Goal: Task Accomplishment & Management: Complete application form

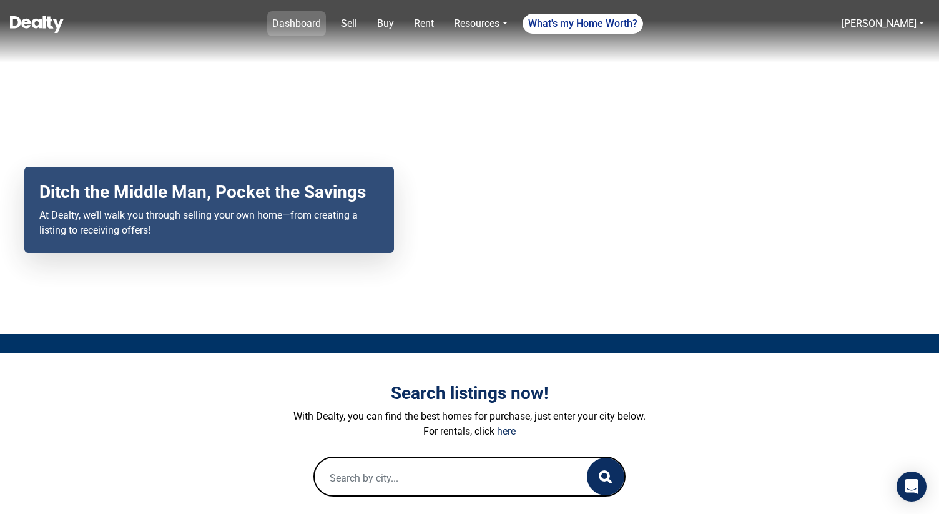
click at [316, 21] on link "Dashboard" at bounding box center [296, 23] width 59 height 25
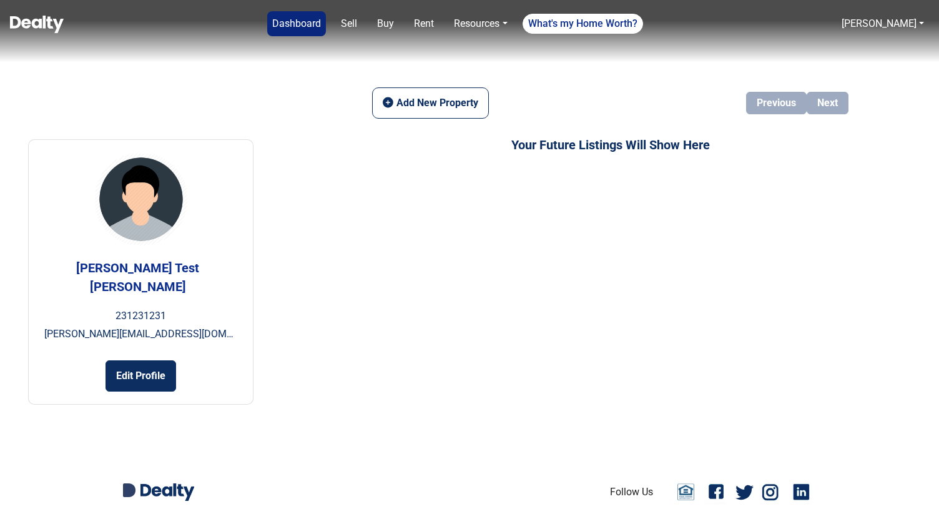
click at [313, 24] on link "Dashboard" at bounding box center [296, 23] width 59 height 25
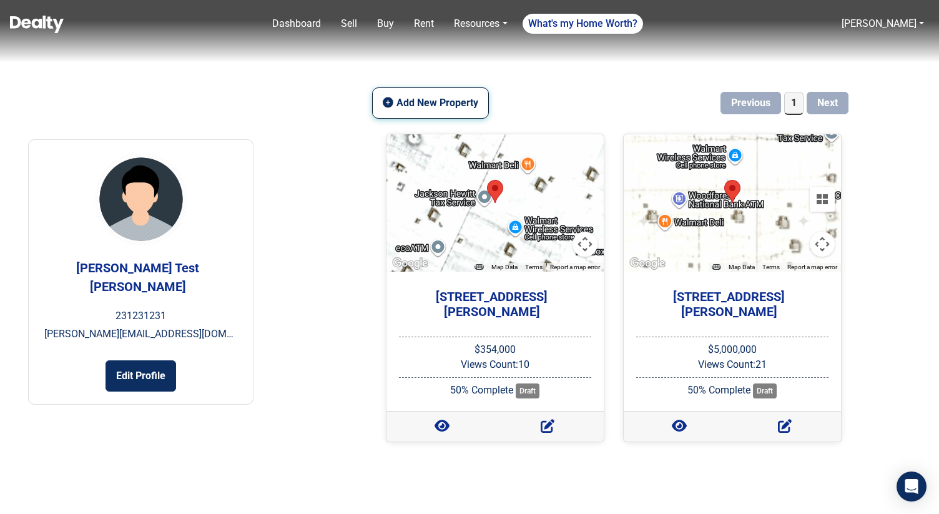
click at [438, 108] on button "Add New Property" at bounding box center [430, 102] width 116 height 31
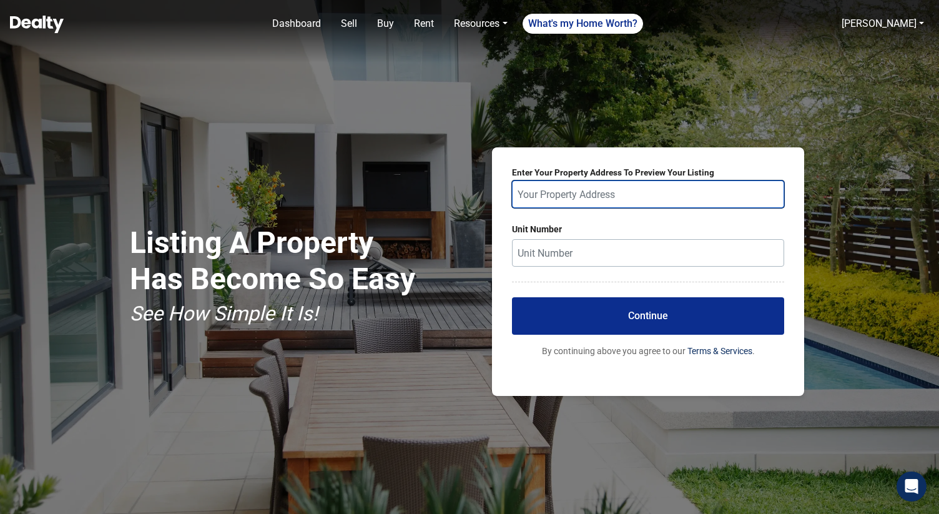
click at [534, 188] on input "text" at bounding box center [648, 193] width 272 height 27
paste input "973 Gilbert Ferry Road Se, Attalla AL 35954"
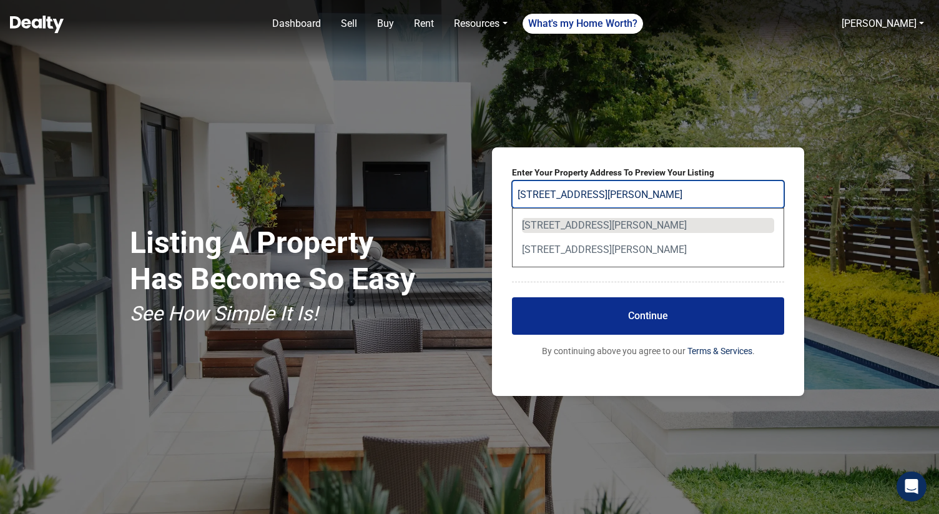
click at [595, 228] on div "973 Gilbert Ferry Road Southeast, Attalla, AL 35954, USA" at bounding box center [648, 225] width 252 height 15
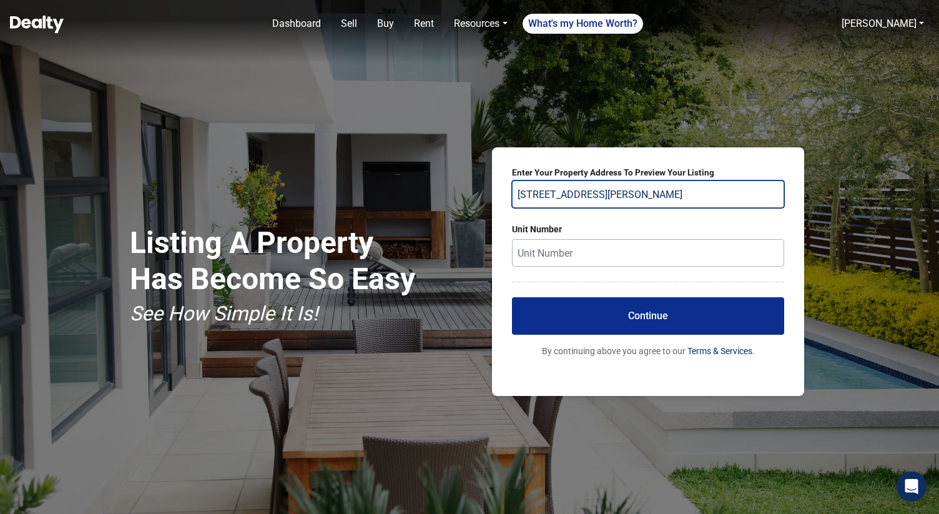
type input "973 Gilbert Ferry Road Southeast, Attalla, AL 35954, USA"
click at [649, 317] on button "Continue" at bounding box center [648, 315] width 272 height 37
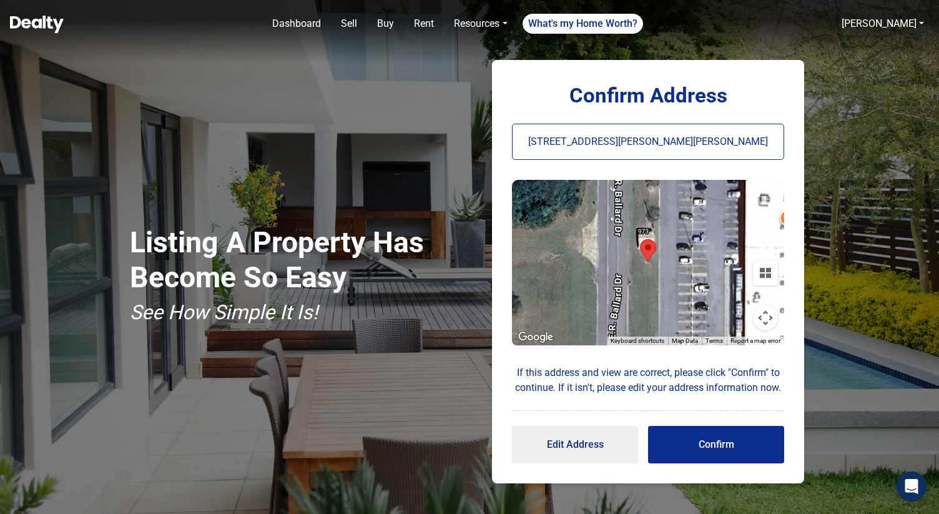
click at [719, 437] on button "Confirm" at bounding box center [716, 444] width 136 height 37
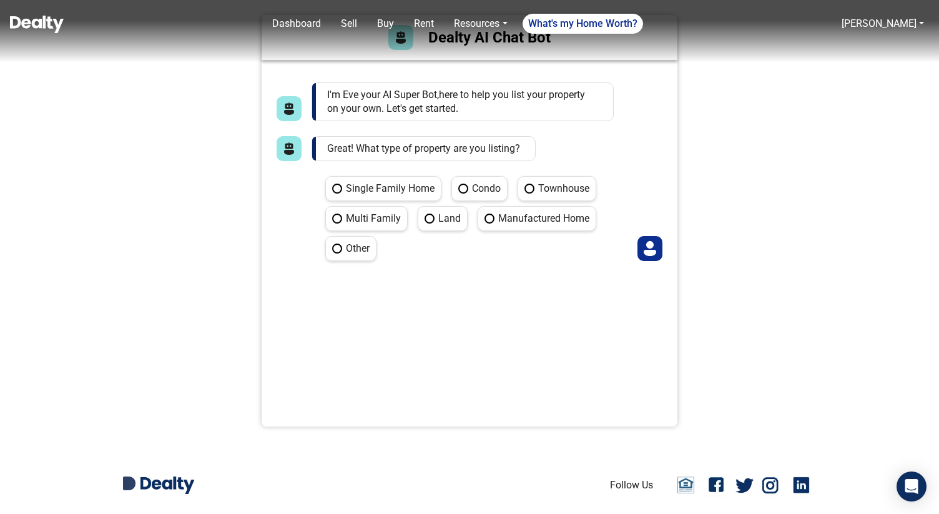
click at [421, 187] on label "Single Family Home" at bounding box center [383, 188] width 116 height 25
click at [333, 184] on Home "Single Family Home" at bounding box center [329, 180] width 8 height 8
radio Home "true"
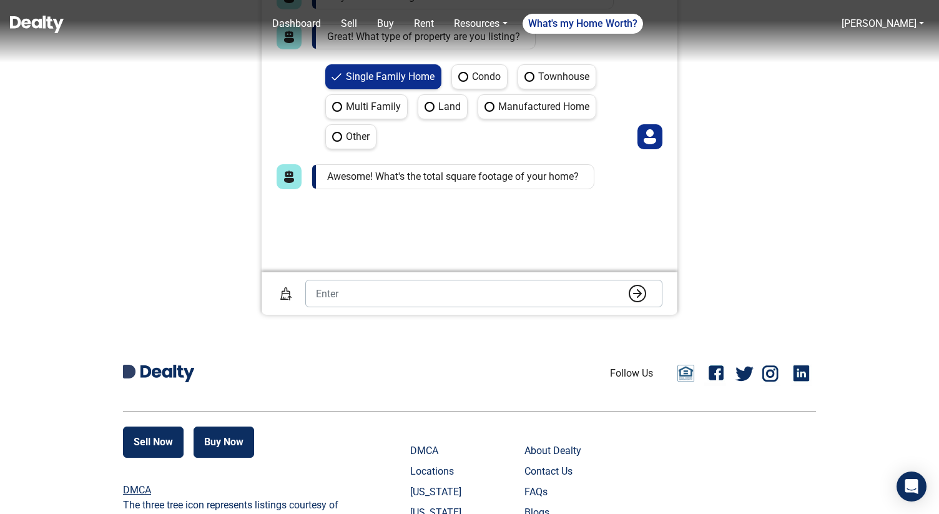
scroll to position [140, 0]
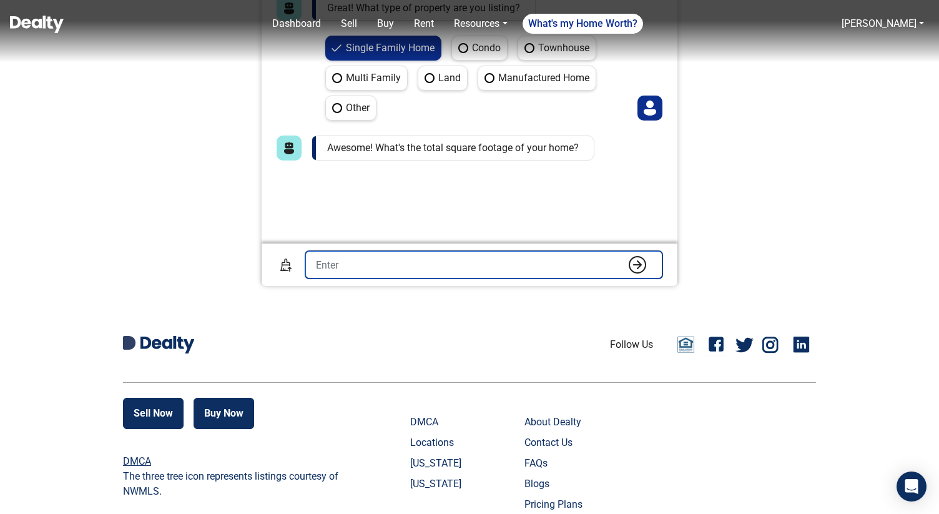
click at [400, 270] on input "number" at bounding box center [483, 264] width 357 height 27
type input "1"
type input "2100"
click at [625, 255] on button "submit" at bounding box center [637, 264] width 25 height 19
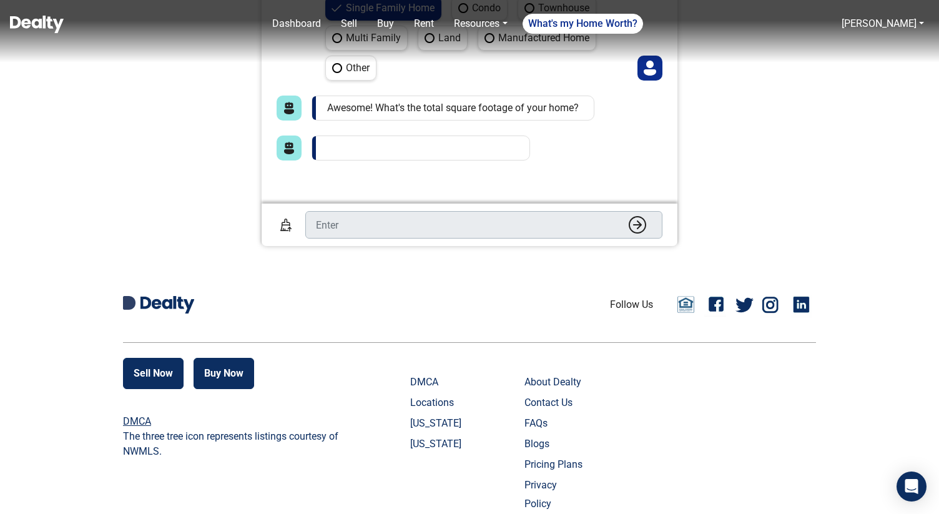
scroll to position [12, 0]
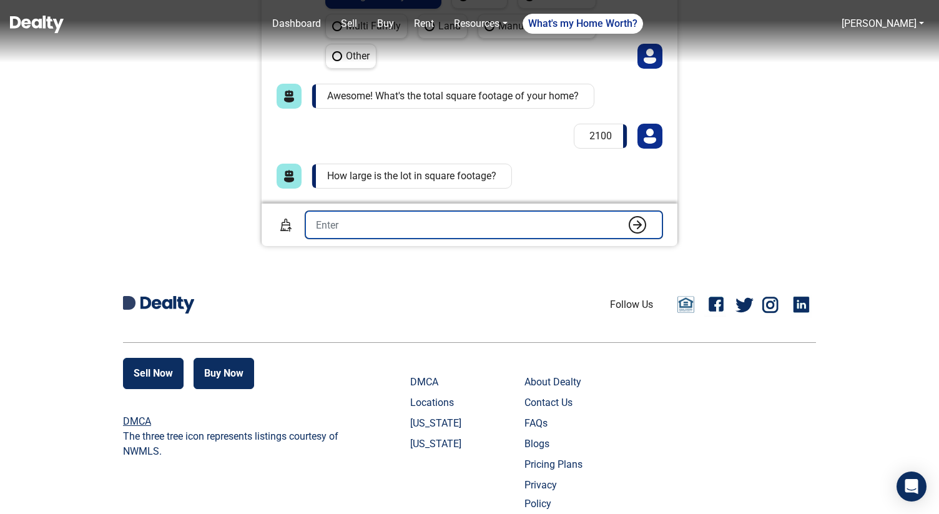
click at [495, 231] on input "number" at bounding box center [483, 224] width 357 height 27
type input "6"
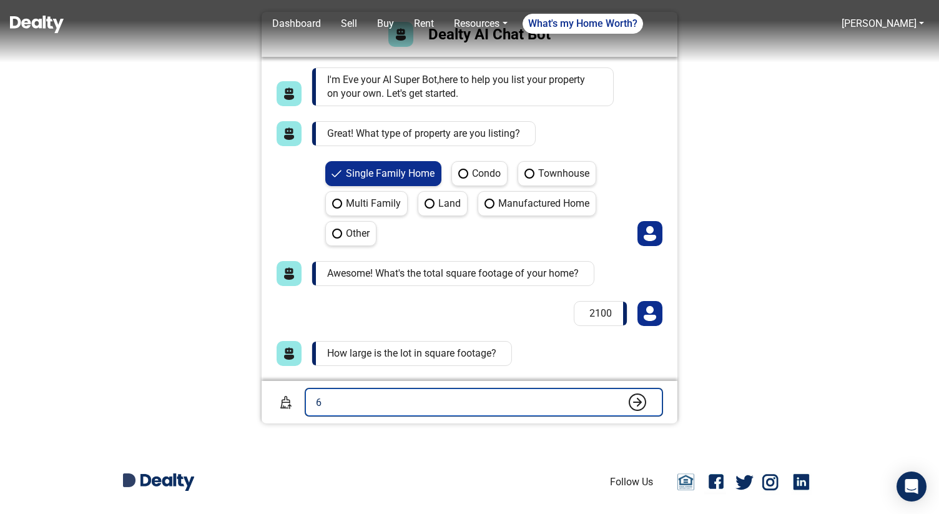
scroll to position [0, 0]
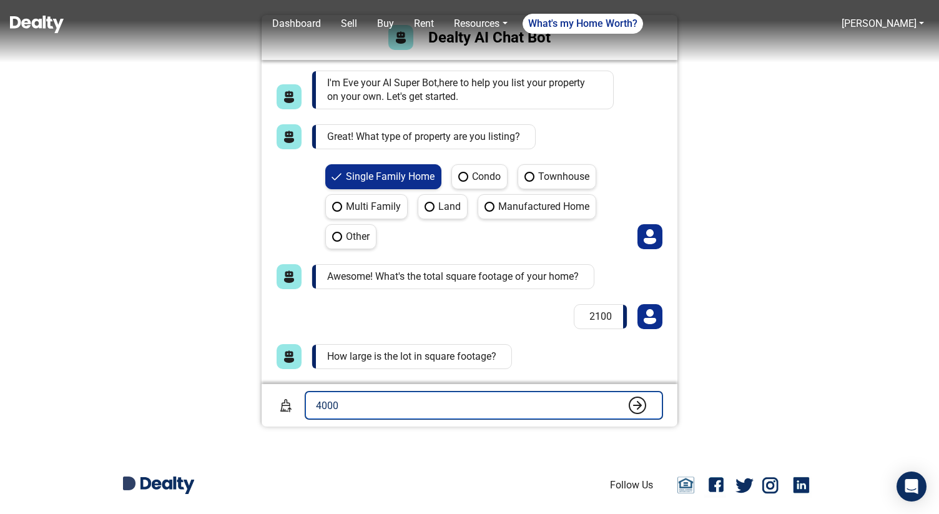
type input "4000"
click at [625, 396] on button "submit" at bounding box center [637, 405] width 25 height 19
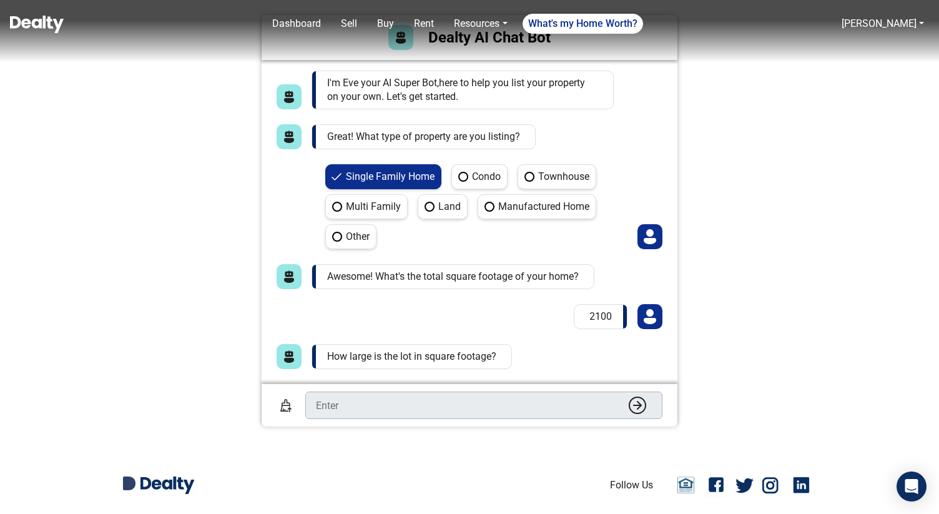
scroll to position [92, 0]
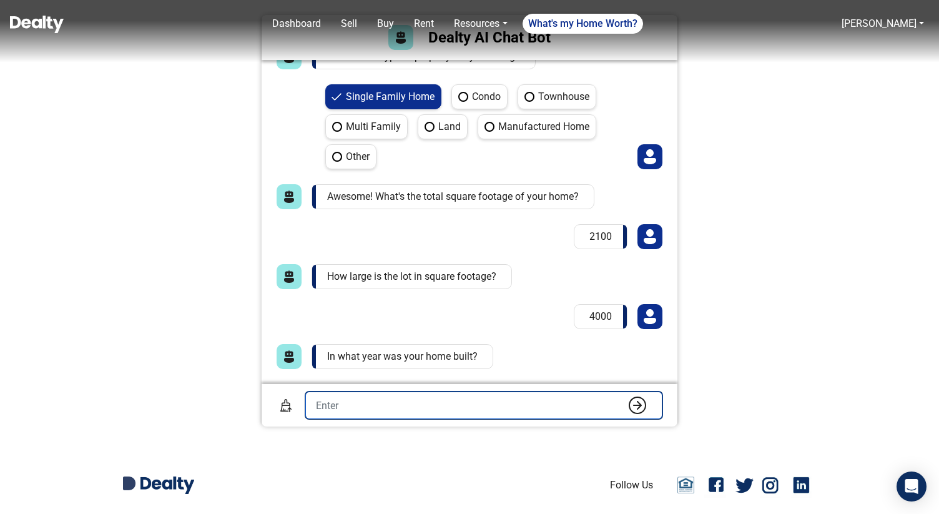
click at [423, 409] on input "number" at bounding box center [483, 404] width 357 height 27
type input "2001"
click at [625, 396] on button "submit" at bounding box center [637, 405] width 25 height 19
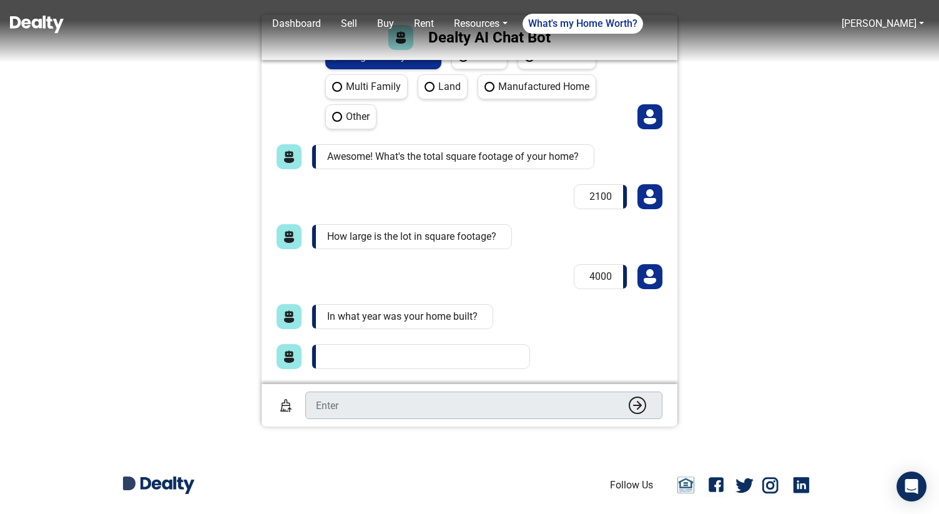
scroll to position [172, 0]
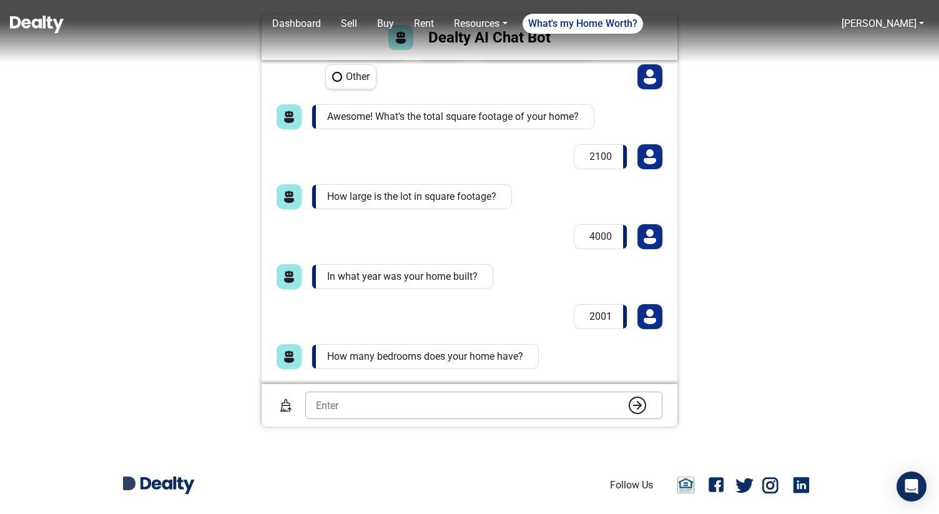
click at [408, 378] on div "I'm Eve your AI Super Bot,here to help you list your property on your own. Let'…" at bounding box center [470, 222] width 416 height 324
click at [408, 385] on div at bounding box center [470, 405] width 416 height 42
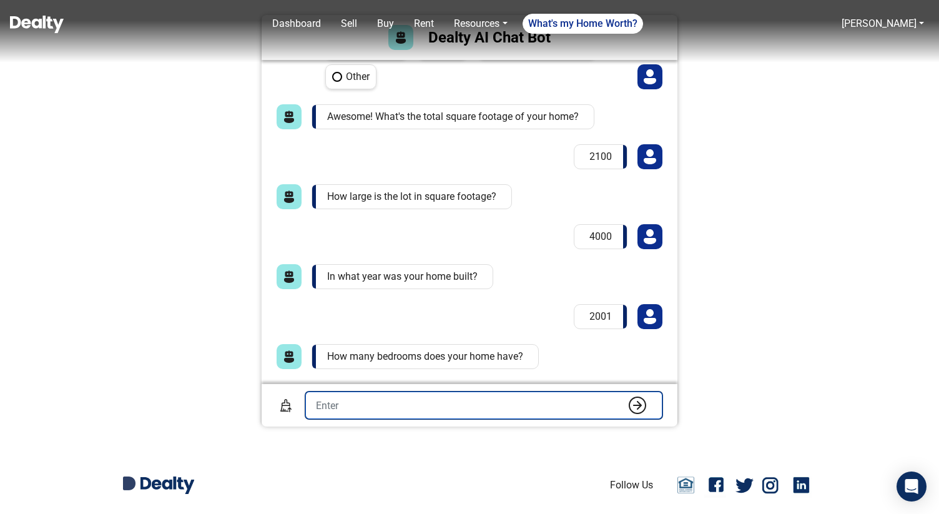
click at [408, 391] on input "number" at bounding box center [483, 404] width 357 height 27
type input "4"
click at [625, 396] on button "submit" at bounding box center [637, 405] width 25 height 19
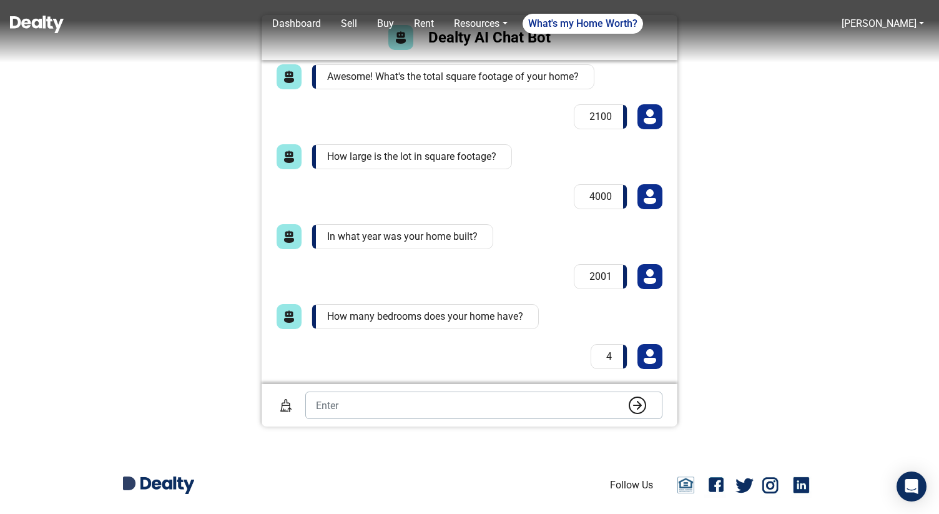
scroll to position [279, 0]
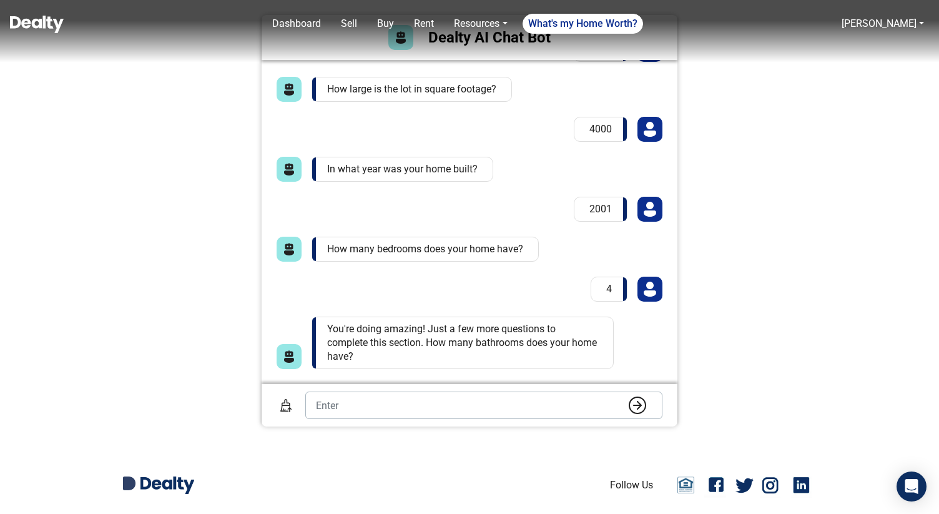
click at [400, 346] on p "You're doing amazing! Just a few more questions to complete this section. How m…" at bounding box center [463, 342] width 302 height 52
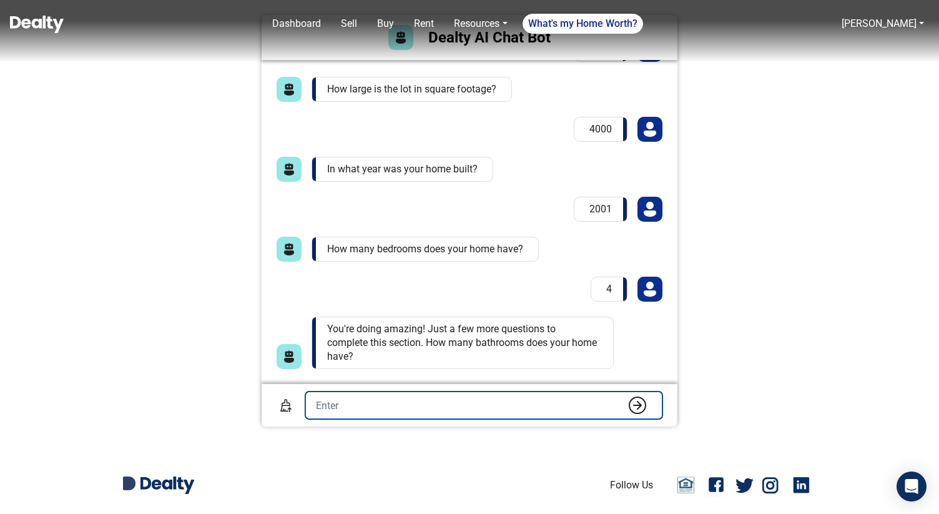
click at [383, 400] on input "number" at bounding box center [483, 404] width 357 height 27
type input "3"
click at [625, 396] on button "submit" at bounding box center [637, 405] width 25 height 19
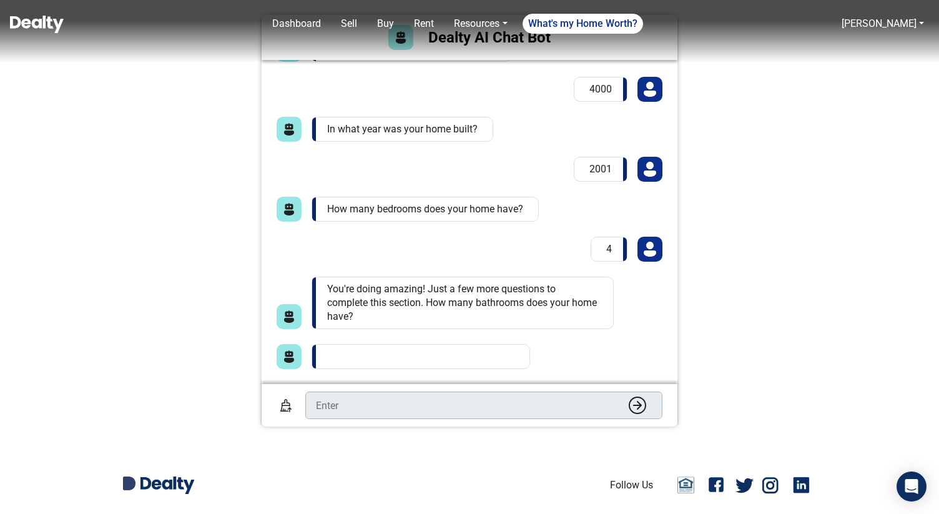
scroll to position [359, 0]
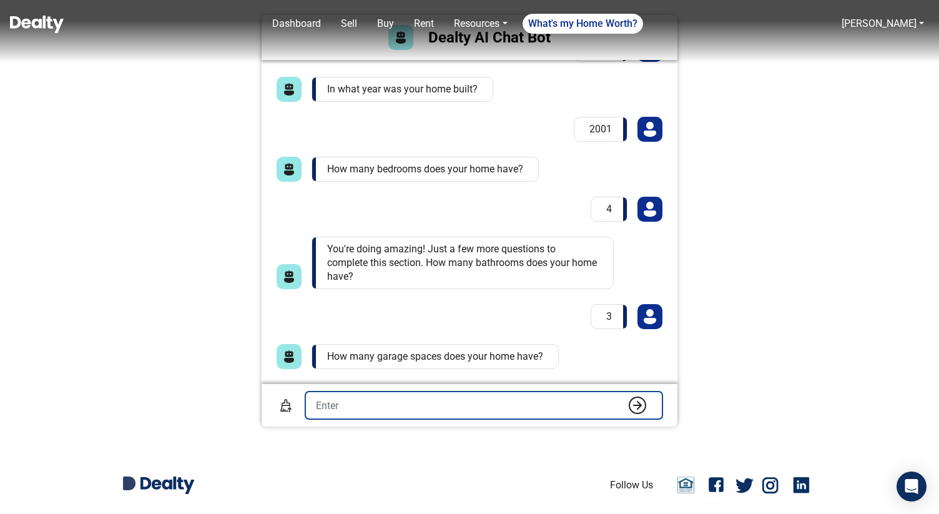
click at [378, 410] on input "number" at bounding box center [483, 404] width 357 height 27
type input "2"
click at [625, 396] on button "submit" at bounding box center [637, 405] width 25 height 19
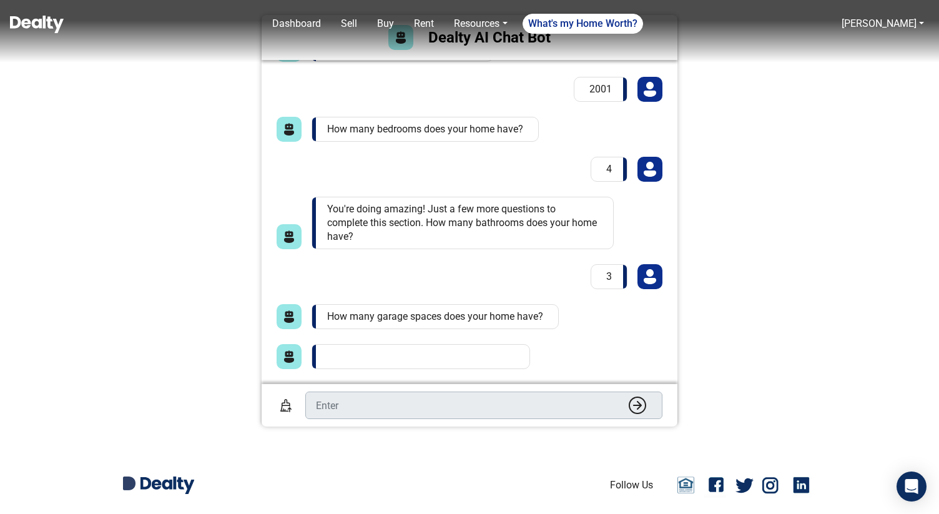
scroll to position [439, 0]
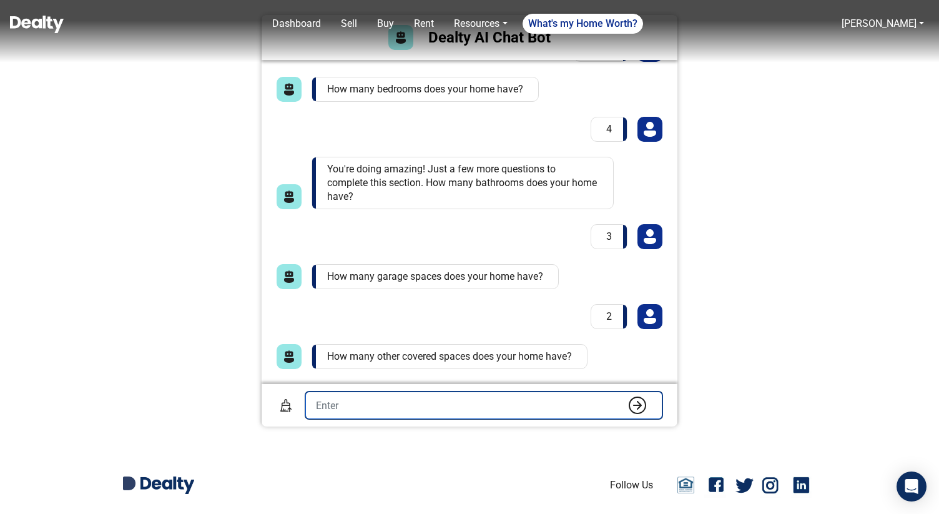
click at [411, 404] on input "number" at bounding box center [483, 404] width 357 height 27
type input "2"
click at [625, 396] on button "submit" at bounding box center [637, 405] width 25 height 19
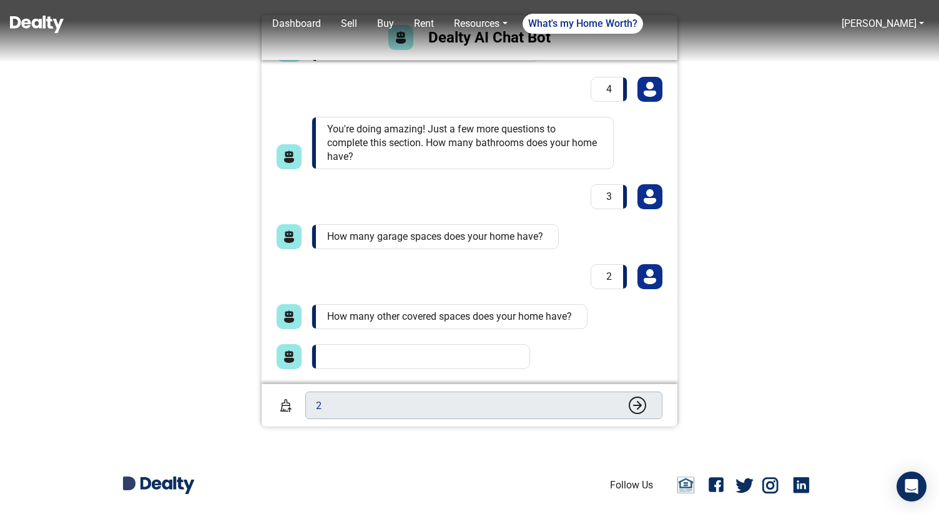
scroll to position [586, 0]
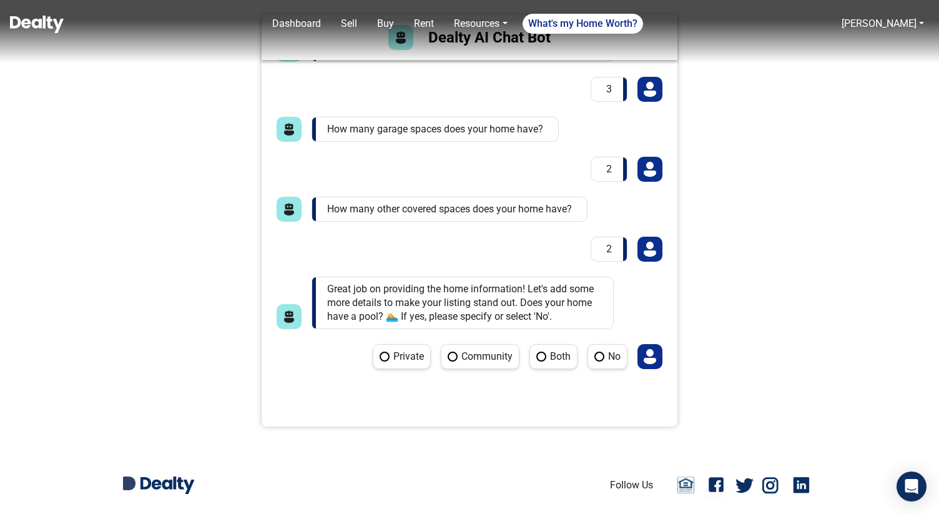
click at [607, 365] on label "No" at bounding box center [607, 356] width 40 height 25
click at [596, 352] on No "No" at bounding box center [591, 348] width 8 height 8
radio No "true"
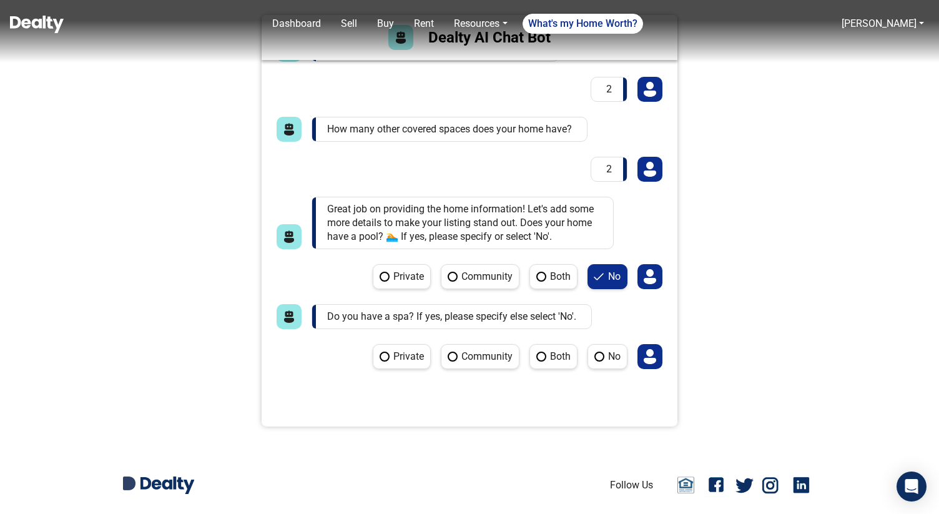
click at [607, 365] on label "No" at bounding box center [607, 356] width 40 height 25
click at [596, 352] on No "No" at bounding box center [591, 348] width 8 height 8
radio No "true"
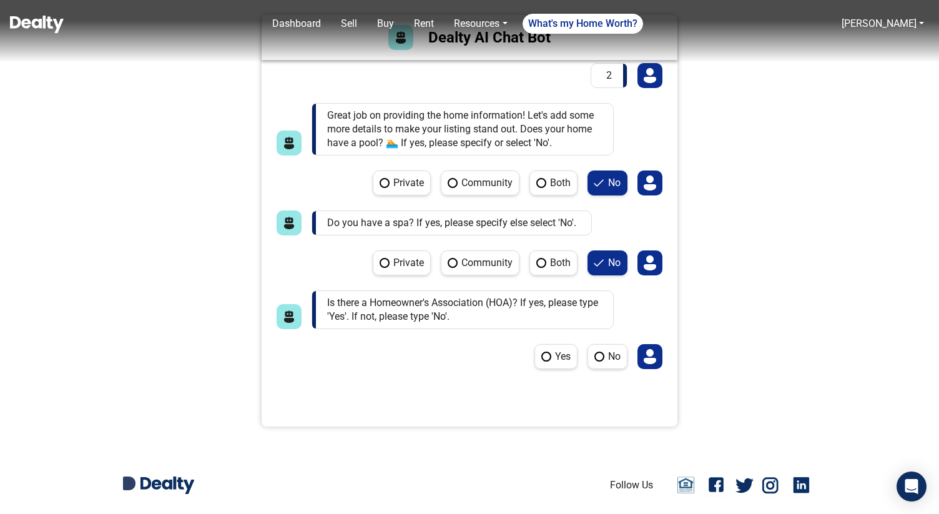
click at [607, 365] on label "No" at bounding box center [607, 356] width 40 height 25
click at [596, 352] on No "No" at bounding box center [591, 348] width 8 height 8
radio No "true"
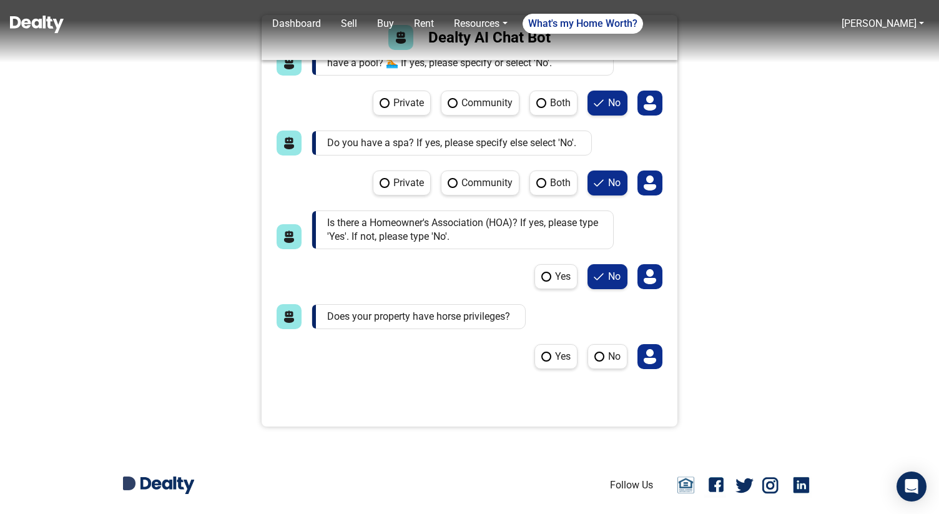
click at [597, 362] on label "No" at bounding box center [607, 356] width 40 height 25
click at [596, 352] on No "No" at bounding box center [591, 348] width 8 height 8
radio No "true"
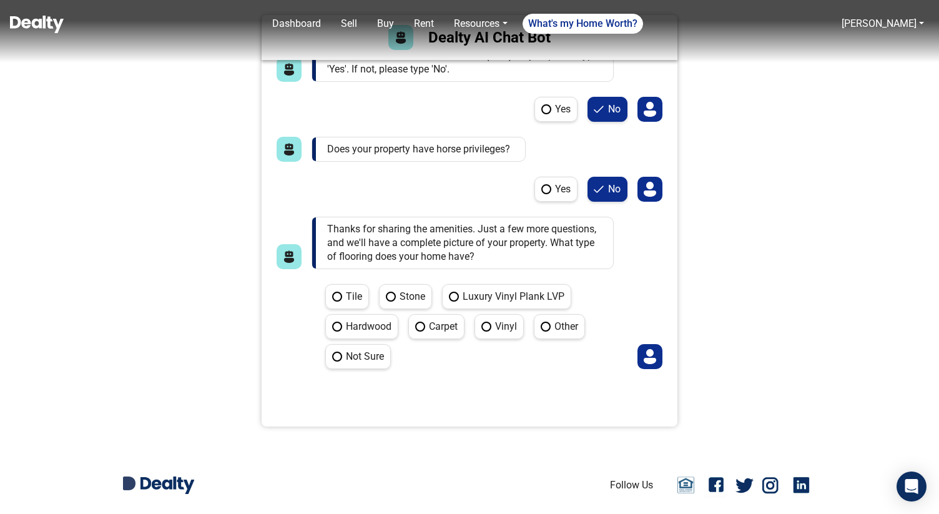
click at [494, 319] on label "Vinyl" at bounding box center [498, 326] width 49 height 25
click at [483, 319] on Vinyl "Vinyl" at bounding box center [478, 318] width 8 height 8
radio Vinyl "true"
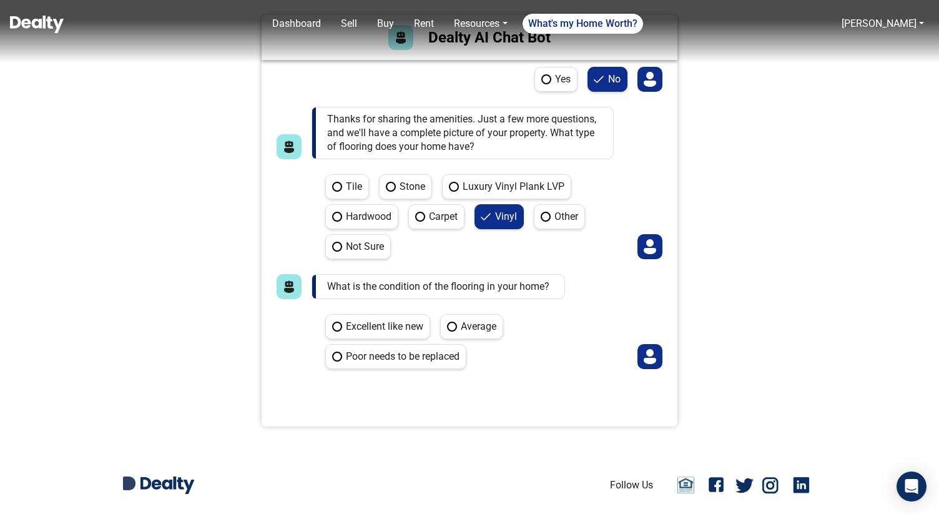
click at [487, 333] on label "Average" at bounding box center [471, 326] width 63 height 25
click at [448, 322] on Average "Average" at bounding box center [444, 318] width 8 height 8
radio Average "true"
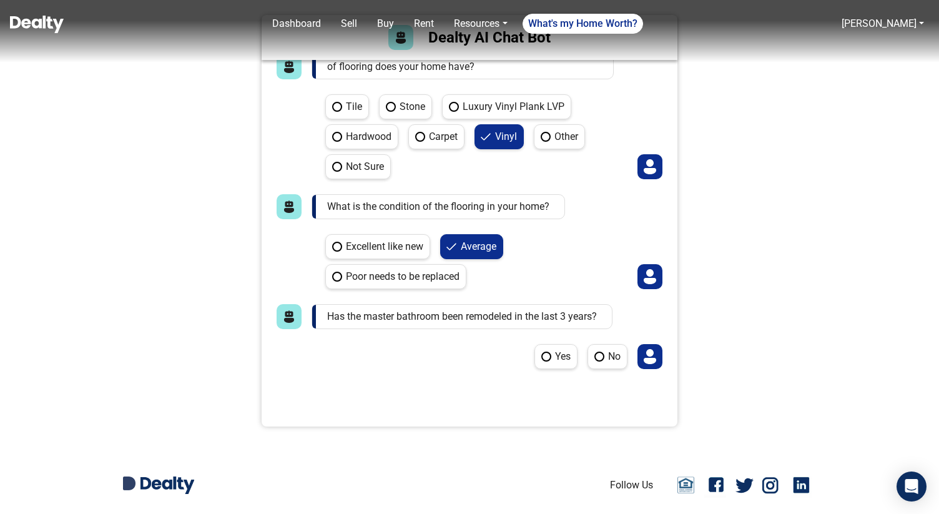
click at [594, 359] on label "No" at bounding box center [607, 356] width 40 height 25
click at [594, 352] on No "No" at bounding box center [591, 348] width 8 height 8
radio No "true"
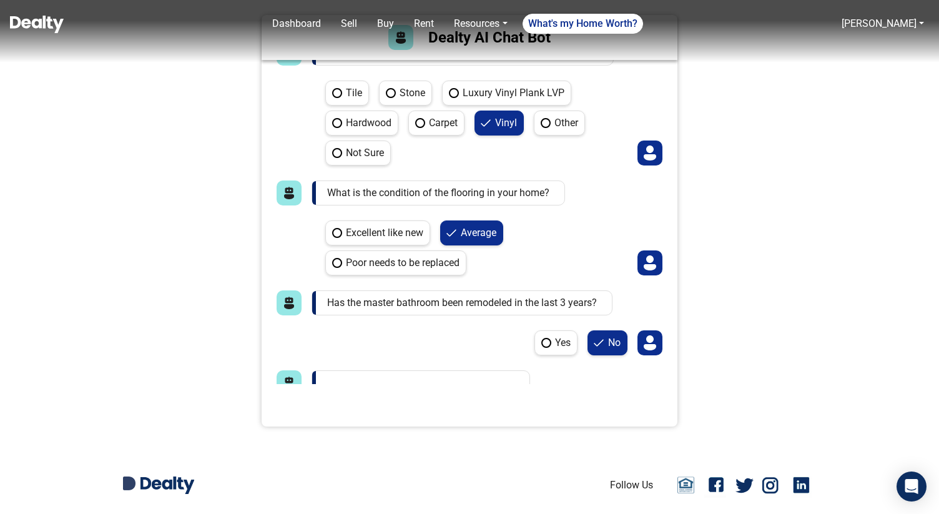
scroll to position [1290, 0]
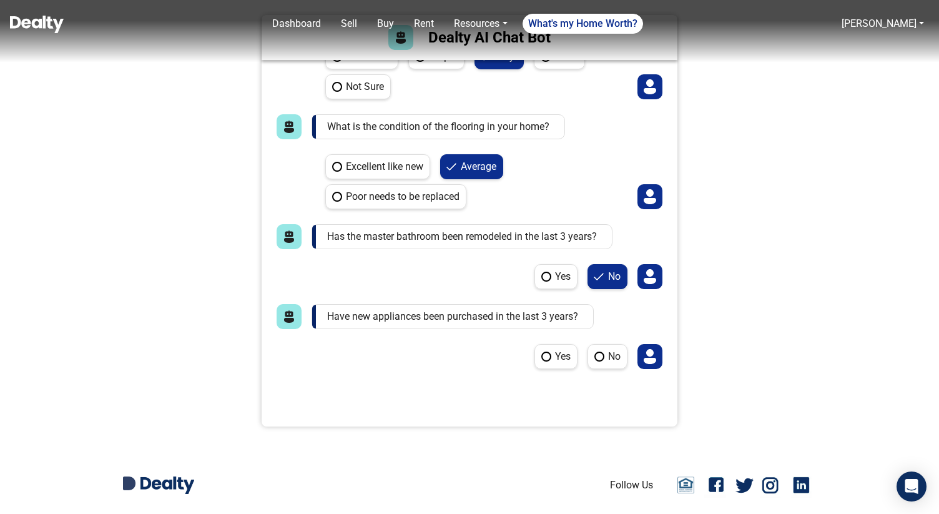
click at [594, 360] on label "No" at bounding box center [607, 356] width 40 height 25
click at [594, 352] on No "No" at bounding box center [591, 348] width 8 height 8
radio No "true"
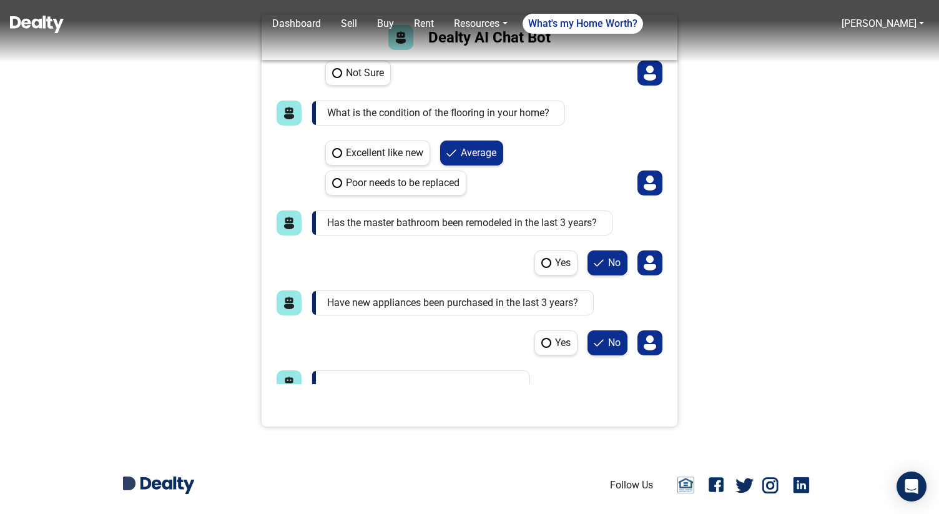
scroll to position [1370, 0]
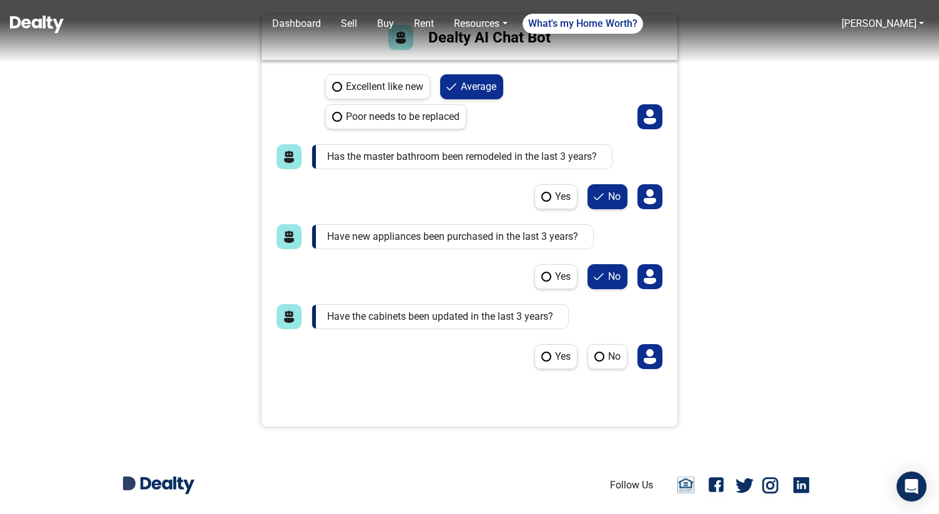
click at [594, 360] on label "No" at bounding box center [607, 356] width 40 height 25
click at [594, 352] on No "No" at bounding box center [591, 348] width 8 height 8
radio No "true"
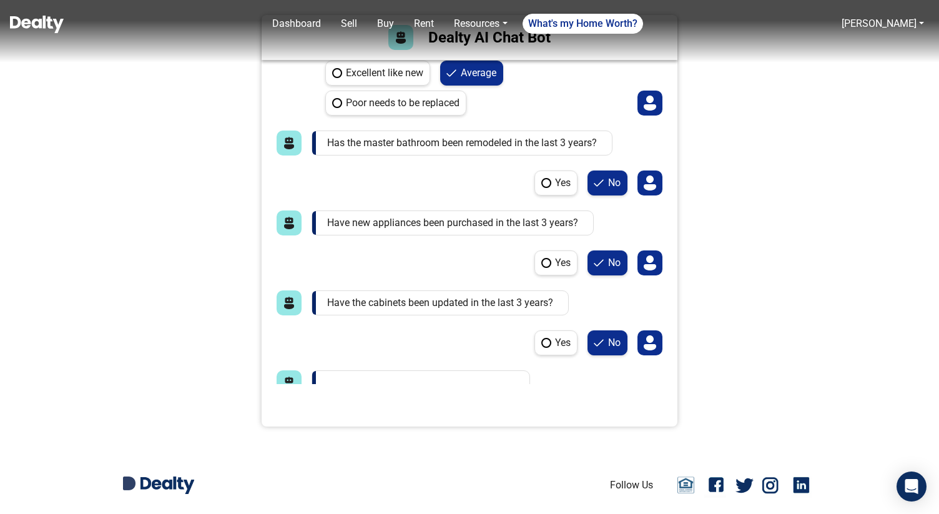
scroll to position [1510, 0]
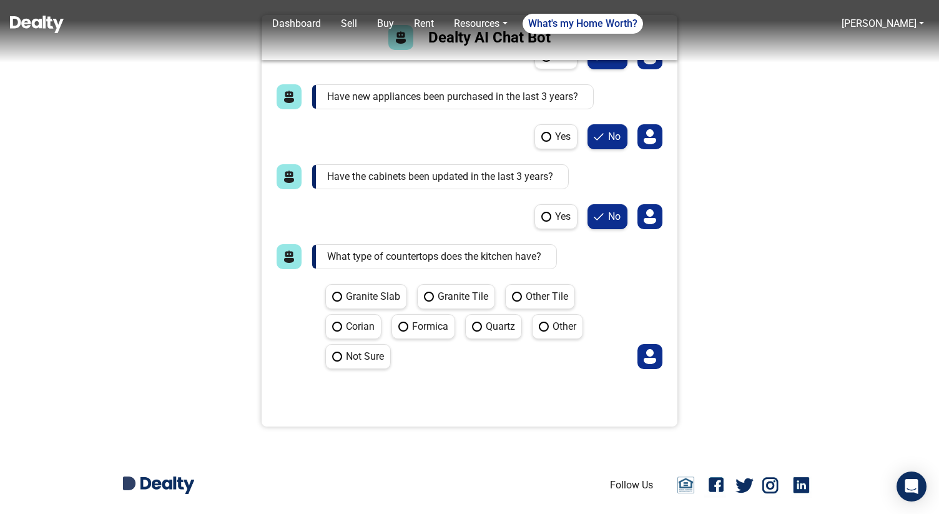
click at [474, 334] on label "Quartz" at bounding box center [493, 326] width 57 height 25
click at [473, 322] on Quartz "Quartz" at bounding box center [469, 318] width 8 height 8
radio Quartz "true"
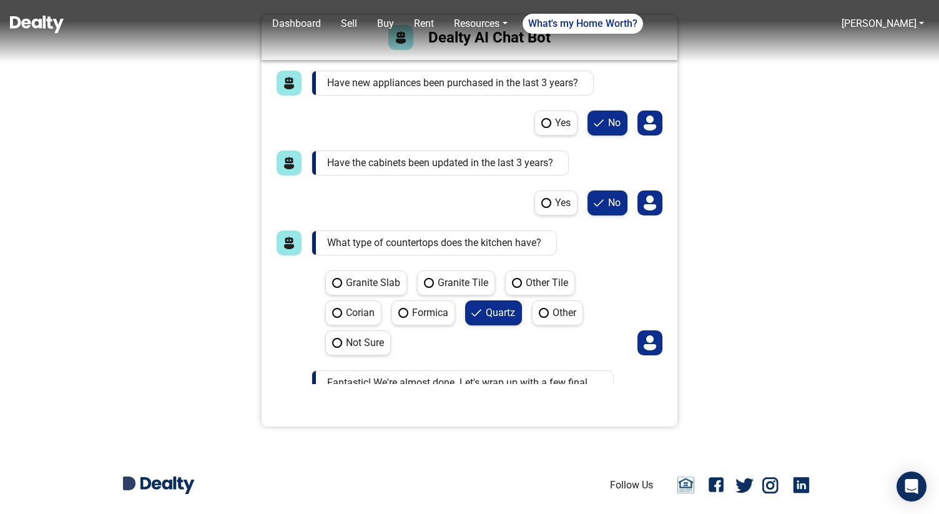
scroll to position [1647, 0]
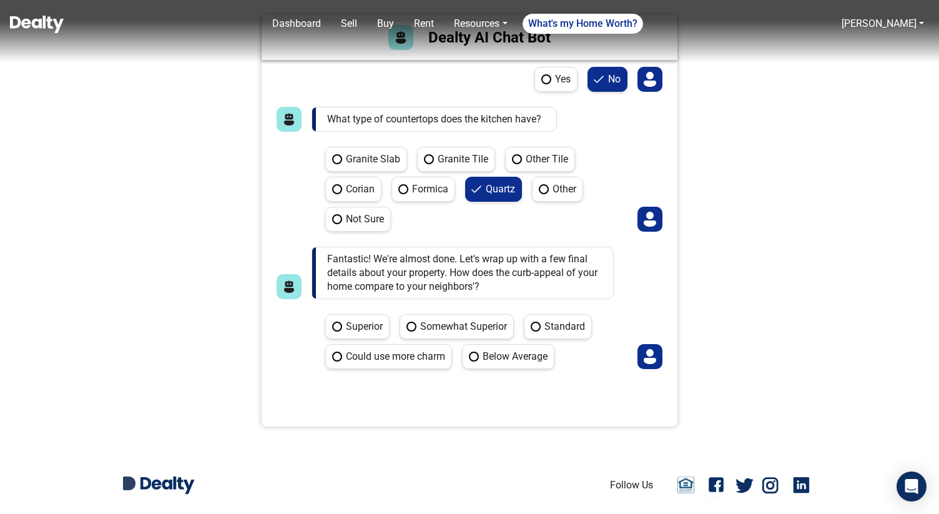
click at [549, 332] on label "Standard" at bounding box center [558, 326] width 68 height 25
click at [532, 322] on Standard "Standard" at bounding box center [528, 318] width 8 height 8
radio Standard "true"
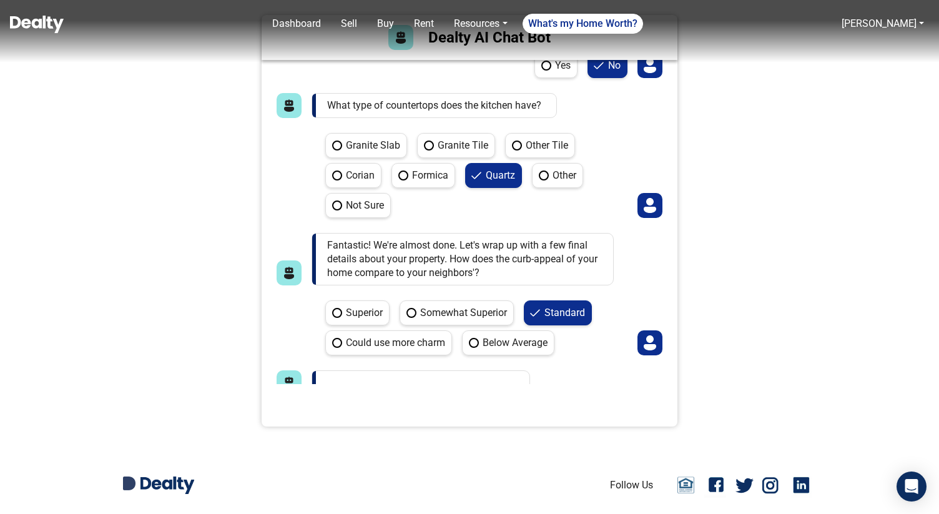
scroll to position [1757, 0]
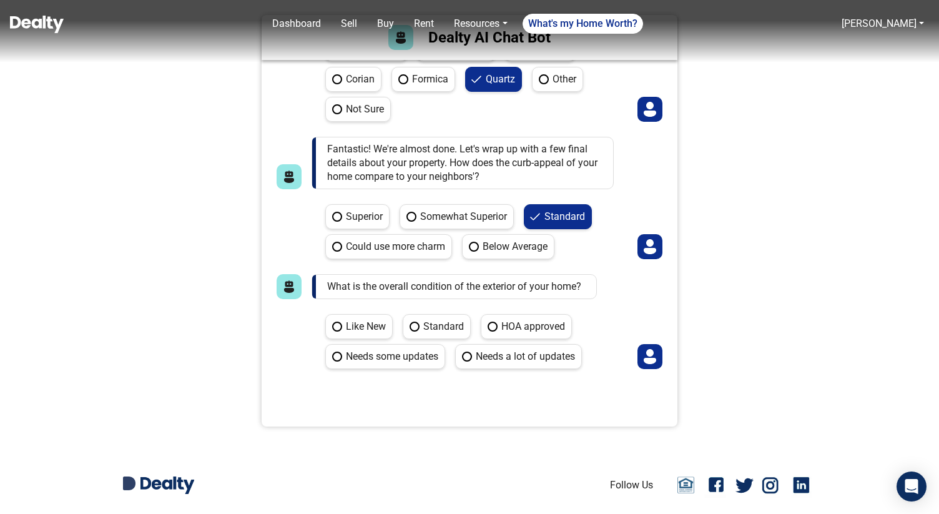
click at [540, 328] on label "HOA approved" at bounding box center [526, 326] width 91 height 25
click at [489, 322] on approved "HOA approved" at bounding box center [485, 318] width 8 height 8
radio approved "true"
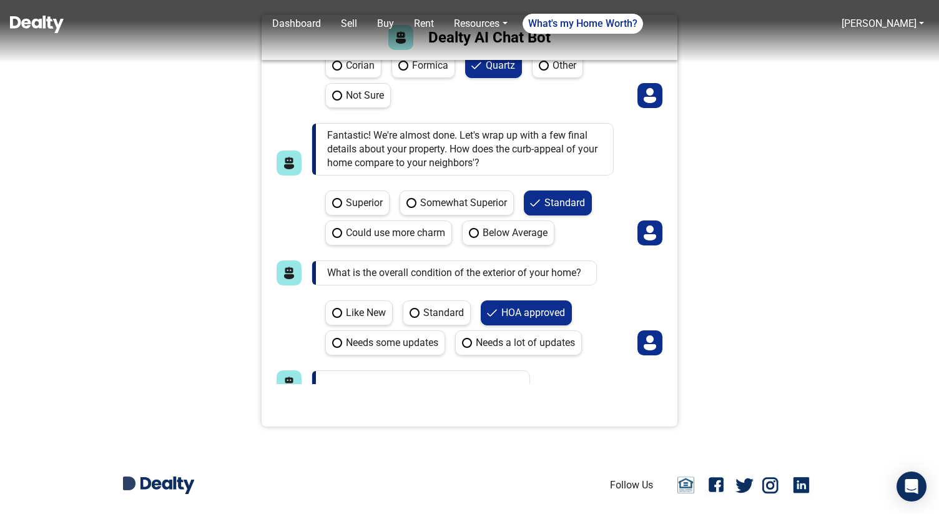
scroll to position [1927, 0]
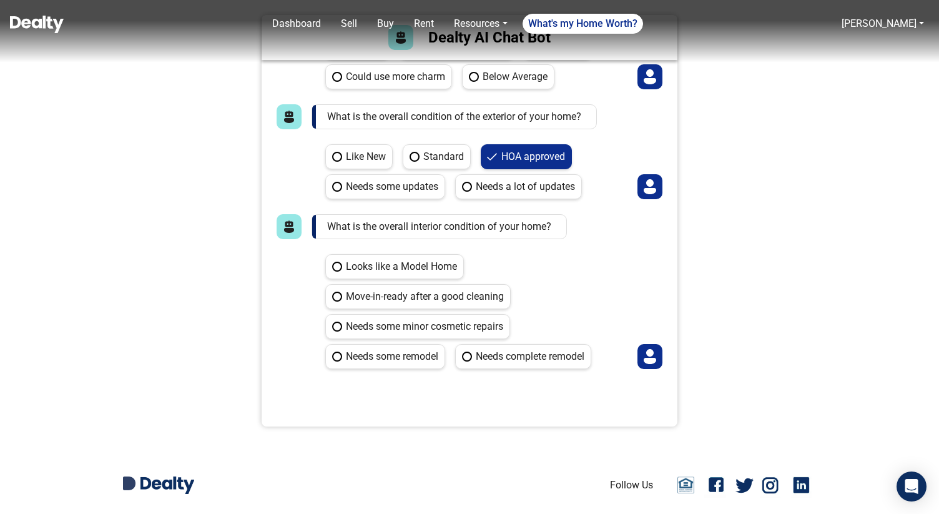
click at [423, 325] on label "Needs some minor cosmetic repairs" at bounding box center [417, 326] width 185 height 25
click at [333, 322] on repairs "Needs some minor cosmetic repairs" at bounding box center [329, 318] width 8 height 8
radio repairs "true"
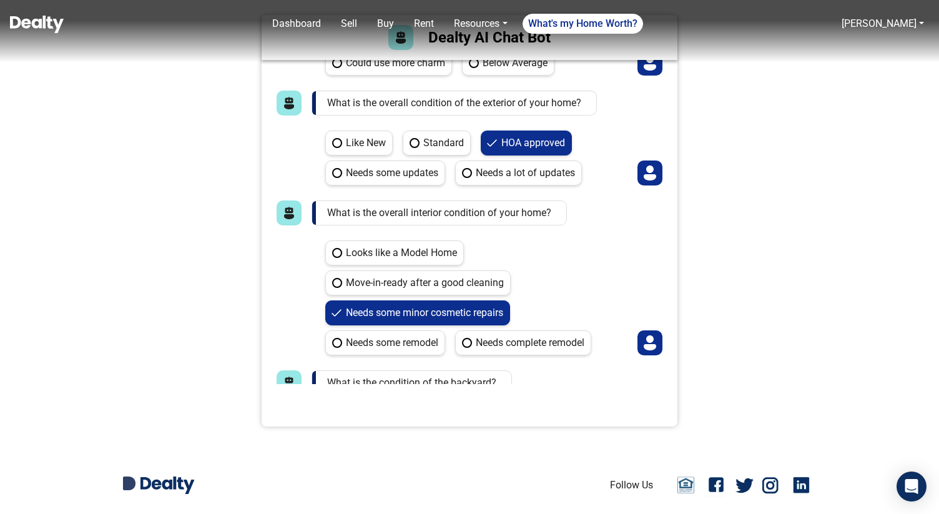
scroll to position [2037, 0]
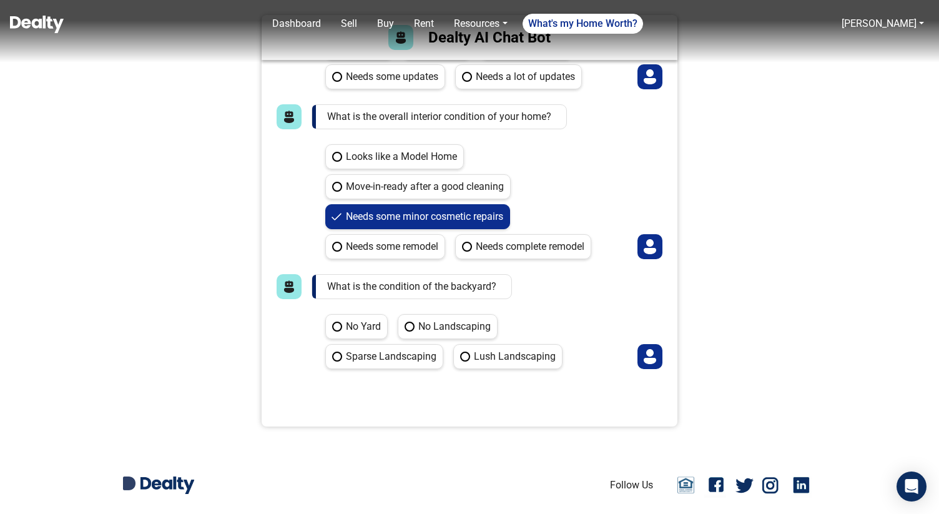
click at [428, 330] on label "No Landscaping" at bounding box center [448, 326] width 100 height 25
click at [406, 322] on Landscaping "No Landscaping" at bounding box center [402, 318] width 8 height 8
radio Landscaping "true"
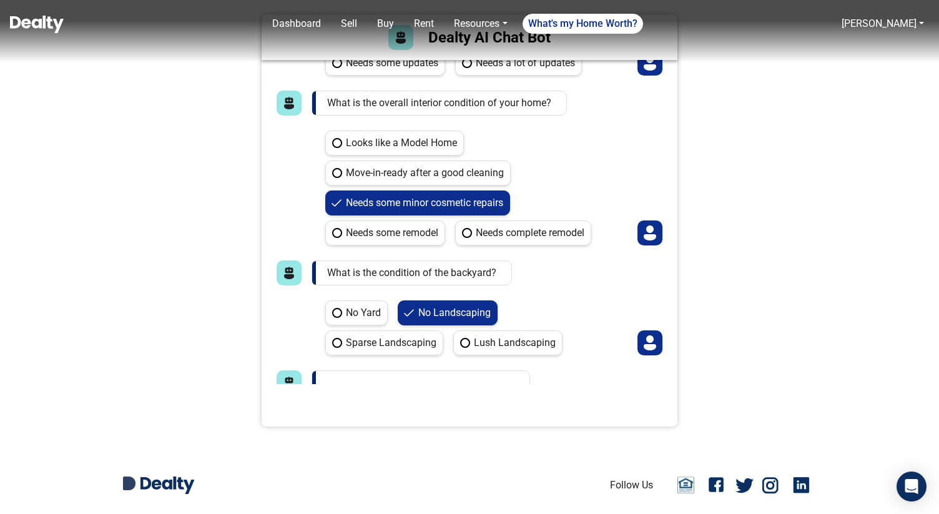
scroll to position [2144, 0]
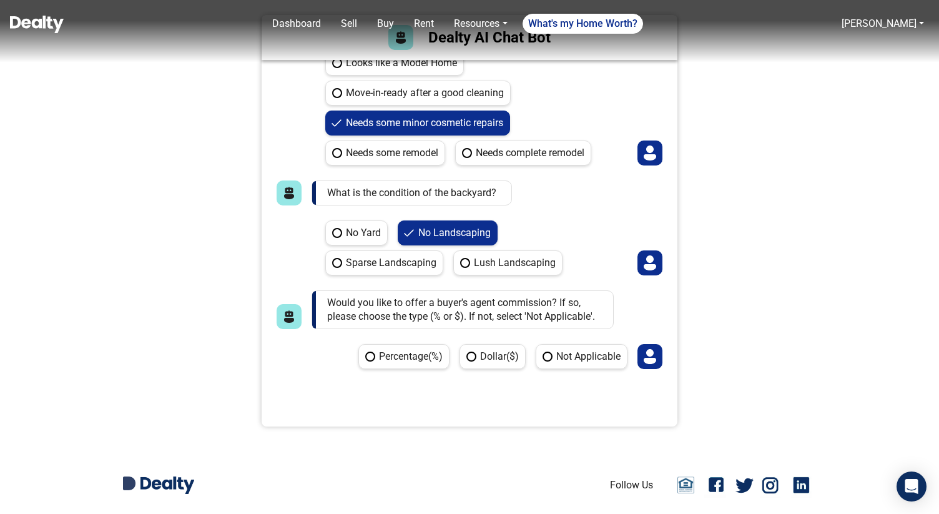
click at [549, 355] on label "Not Applicable" at bounding box center [582, 356] width 92 height 25
click at [544, 352] on Applicable "Not Applicable" at bounding box center [540, 348] width 8 height 8
radio Applicable "true"
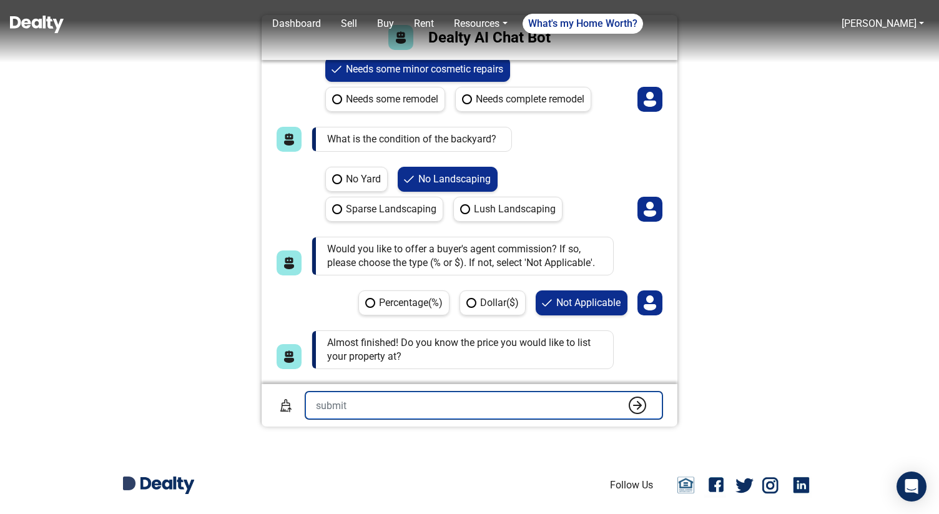
click at [498, 406] on input "number" at bounding box center [483, 404] width 357 height 27
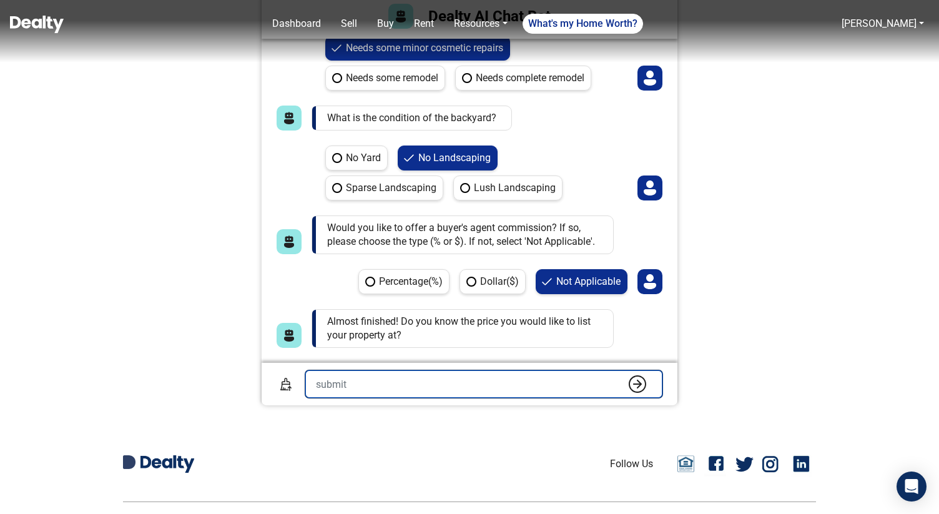
click at [463, 383] on input "number" at bounding box center [483, 383] width 357 height 27
type input "4500000"
click at [625, 375] on button "submit" at bounding box center [637, 384] width 25 height 19
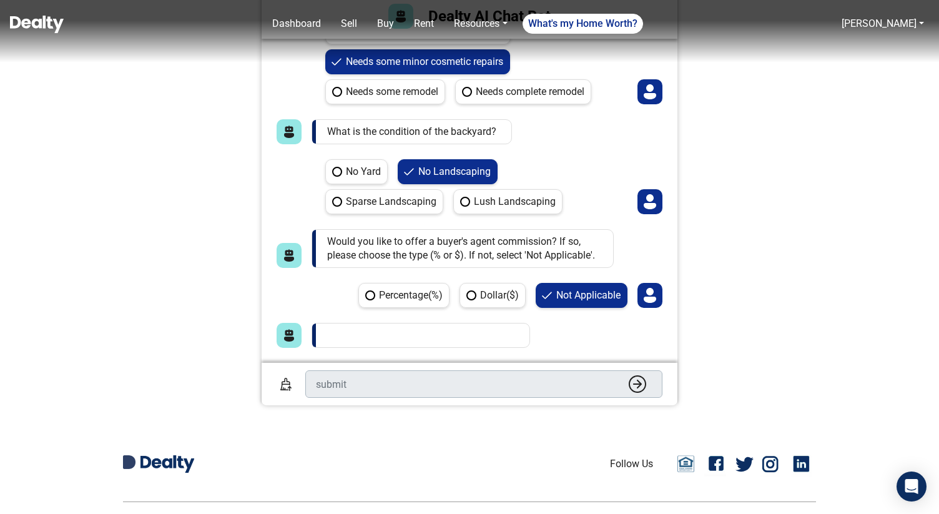
scroll to position [2198, 0]
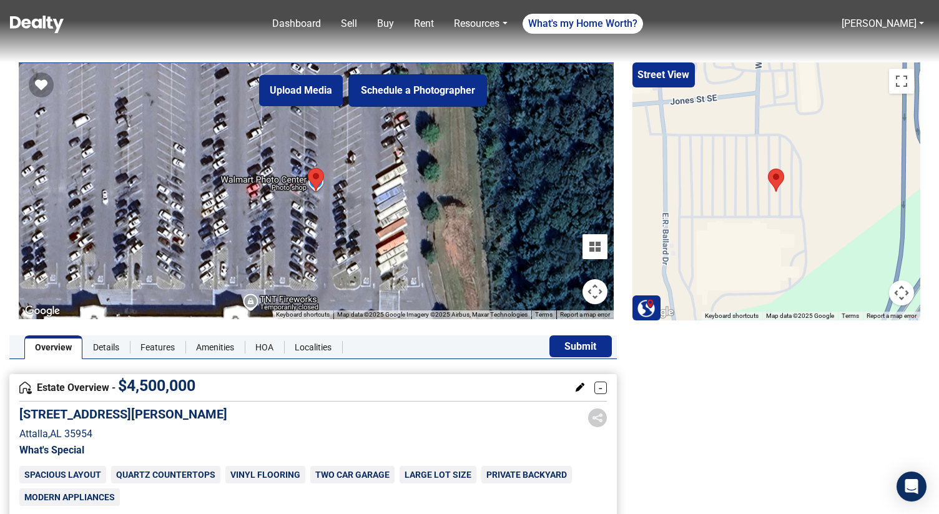
click at [421, 93] on button "Schedule a Photographer" at bounding box center [417, 90] width 137 height 31
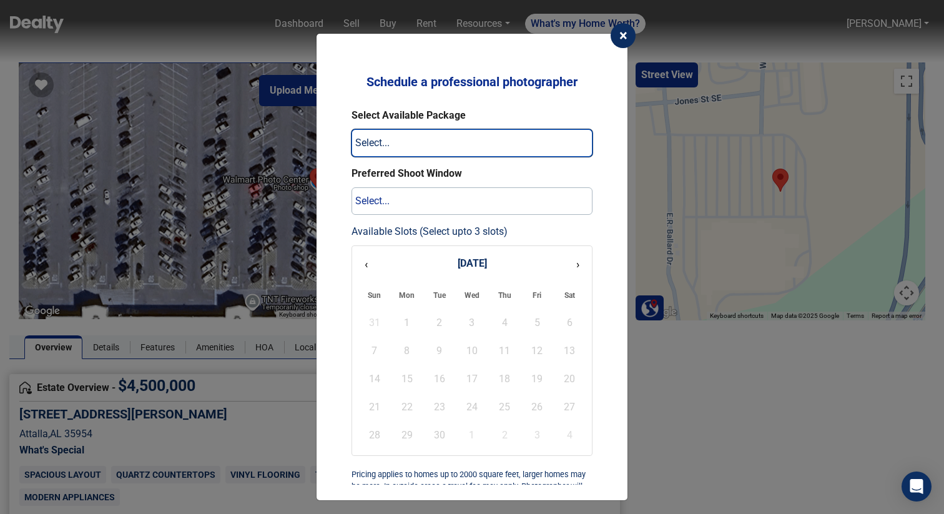
click at [439, 140] on select "Select... Interior/Exterior Photos Package $248 Interior/Exterior Photos + Aeri…" at bounding box center [471, 142] width 241 height 27
select select "photos"
click at [351, 129] on select "Select... Interior/Exterior Photos Package $248 Interior/Exterior Photos + Aeri…" at bounding box center [471, 142] width 241 height 27
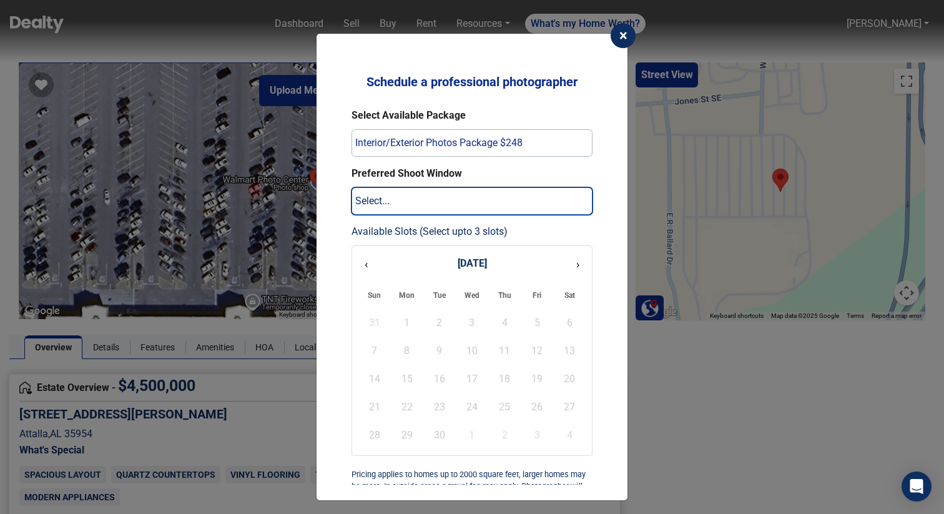
click at [425, 200] on select "Select... 1-3 days 3-5 days 5-7 days 7-10 days" at bounding box center [471, 200] width 241 height 27
select select "1-3 days"
click at [351, 187] on select "Select... 1-3 days 3-5 days 5-7 days 7-10 days" at bounding box center [471, 200] width 241 height 27
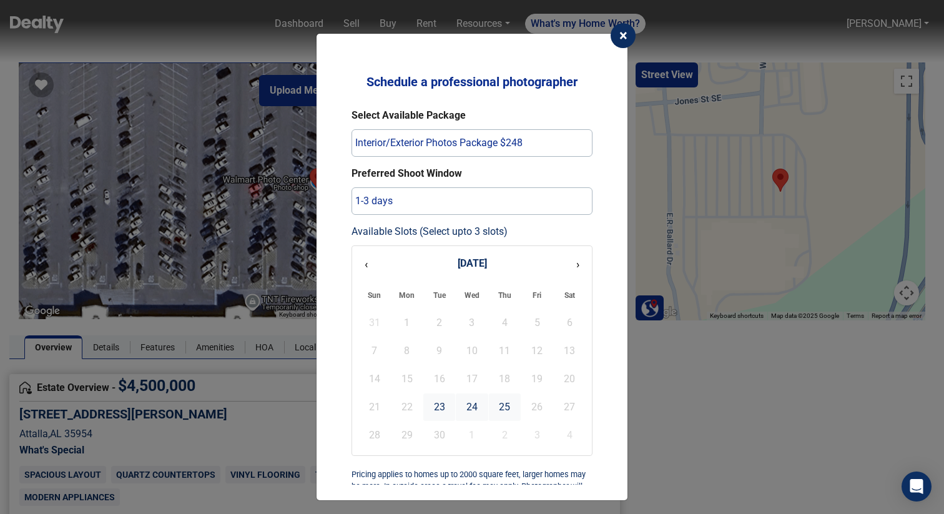
click at [625, 36] on span "×" at bounding box center [623, 35] width 8 height 17
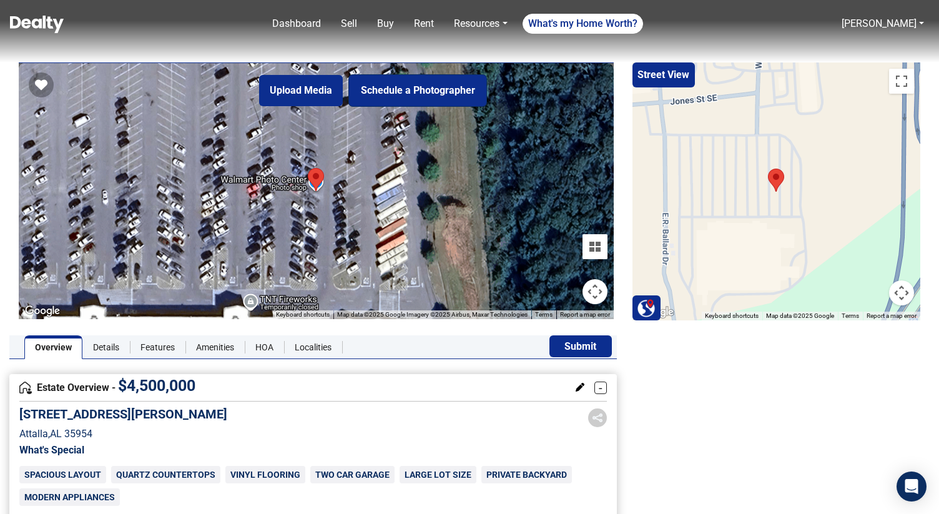
click at [431, 98] on button "Schedule a Photographer" at bounding box center [417, 90] width 137 height 31
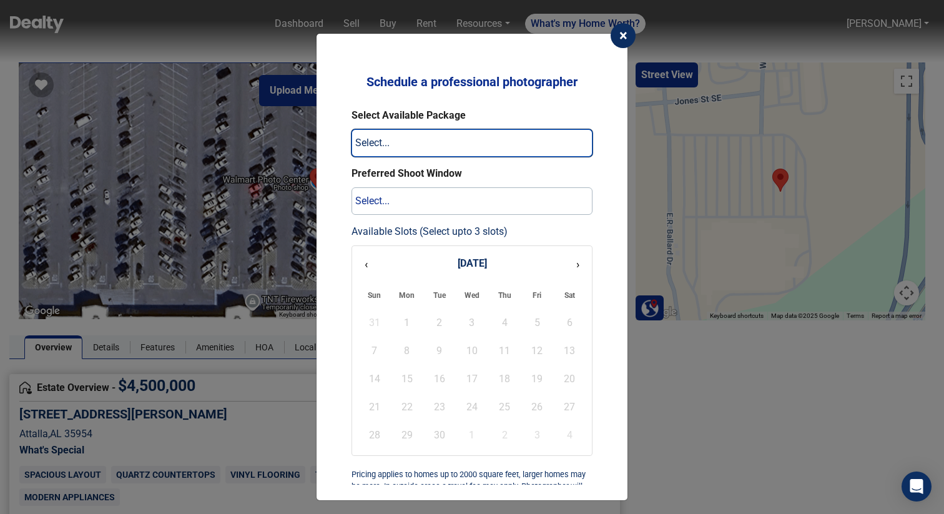
click at [423, 142] on select "Select... Interior/Exterior Photos Package $248 Interior/Exterior Photos + Aeri…" at bounding box center [471, 142] width 241 height 27
select select "photos"
click at [351, 129] on select "Select... Interior/Exterior Photos Package $248 Interior/Exterior Photos + Aeri…" at bounding box center [471, 142] width 241 height 27
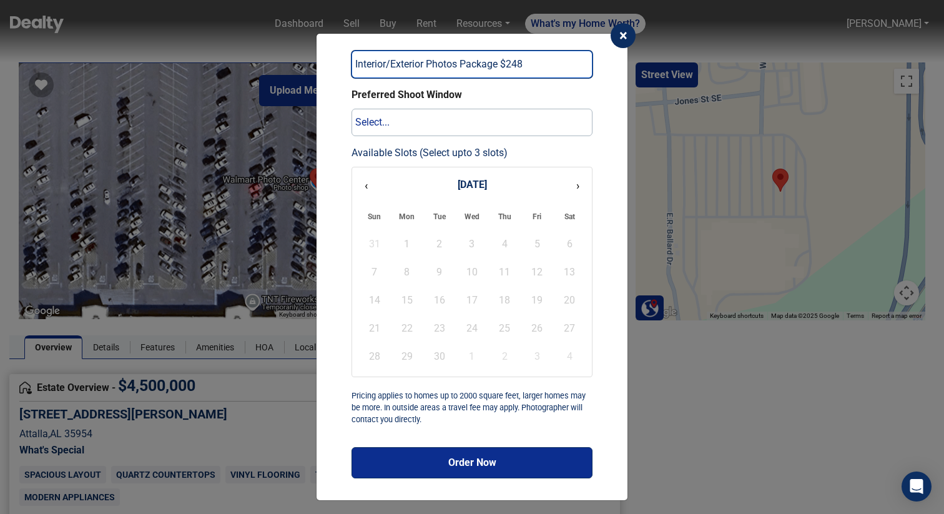
scroll to position [82, 0]
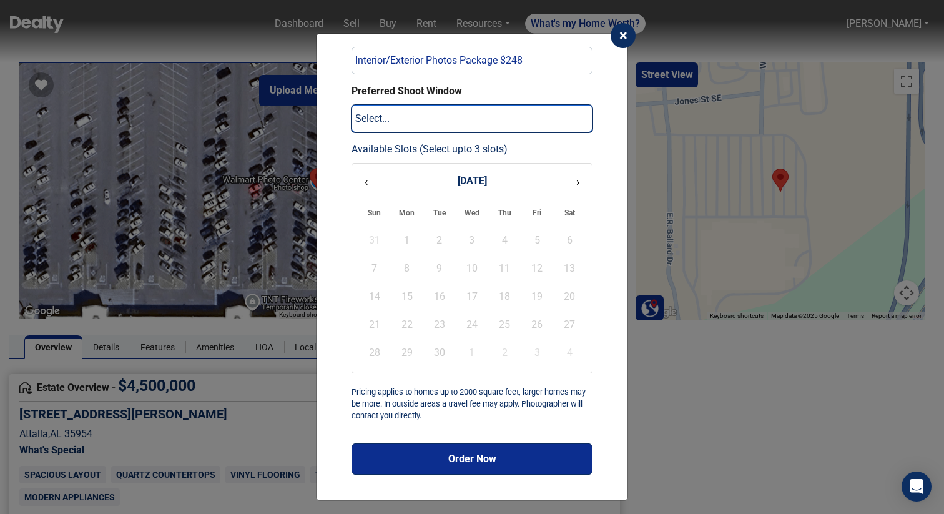
click at [498, 124] on select "Select... 1-3 days 3-5 days 5-7 days 7-10 days" at bounding box center [471, 118] width 241 height 27
click at [351, 105] on select "Select... 1-3 days 3-5 days 5-7 days 7-10 days" at bounding box center [471, 118] width 241 height 27
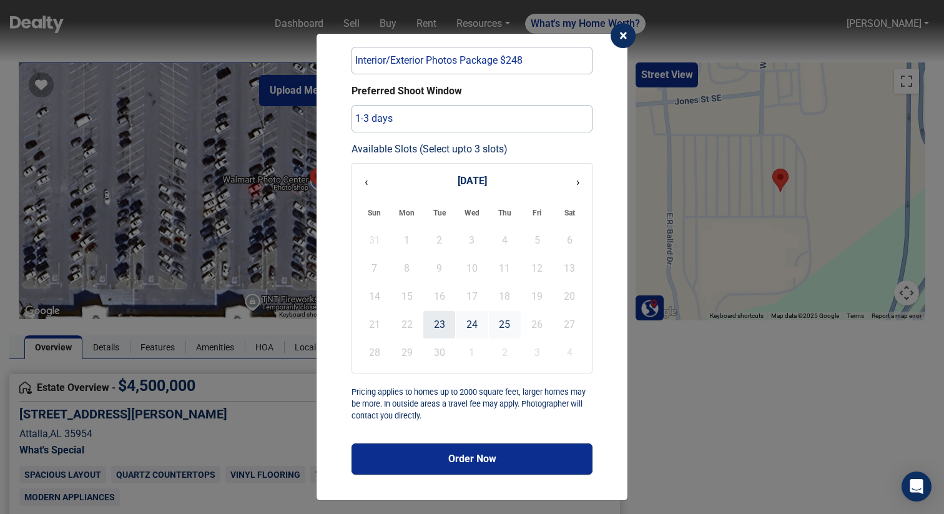
click at [448, 321] on div "23" at bounding box center [439, 324] width 32 height 27
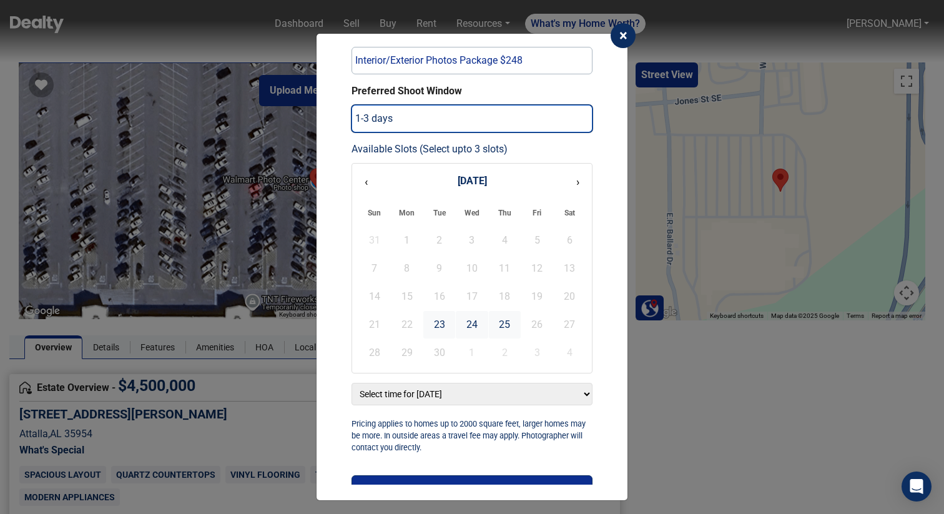
click at [466, 114] on select "Select... 1-3 days 3-5 days 5-7 days 7-10 days" at bounding box center [471, 118] width 241 height 27
select select "5-7 days"
click at [351, 105] on select "Select... 1-3 days 3-5 days 5-7 days 7-10 days" at bounding box center [471, 118] width 241 height 27
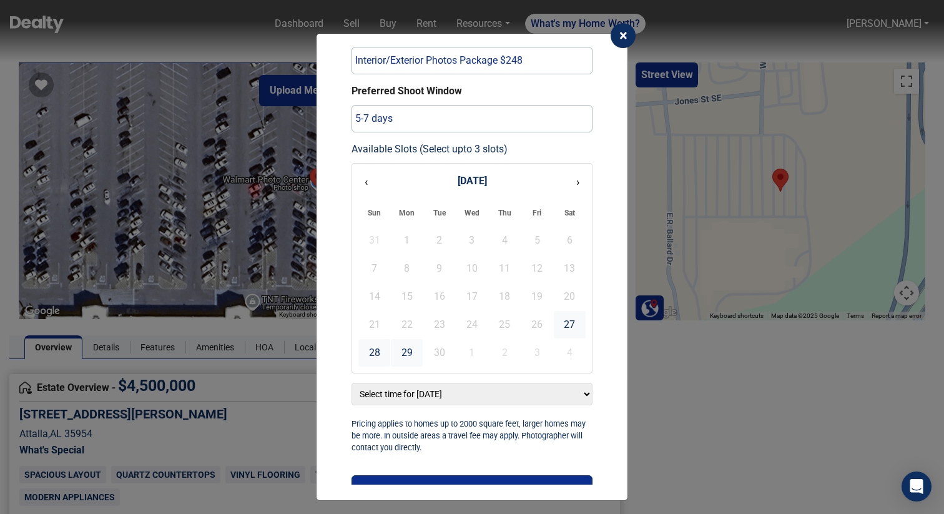
click at [491, 301] on div "18" at bounding box center [505, 296] width 32 height 27
click at [568, 323] on div "27" at bounding box center [570, 324] width 32 height 27
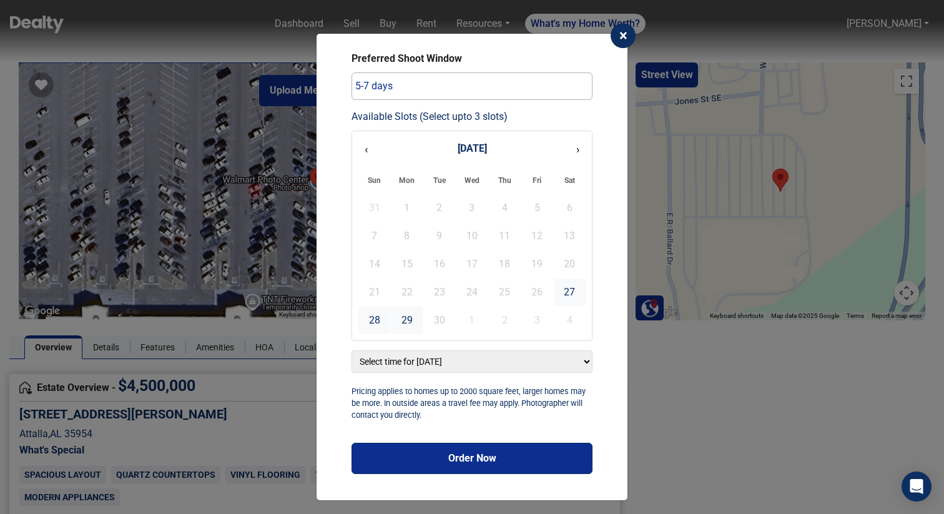
click at [505, 361] on select "Select time for [DATE] 6:00 AM 7:00 AM 8:00 AM 9:00 AM 10:00 AM 11:00 AM 12:00 …" at bounding box center [471, 361] width 241 height 22
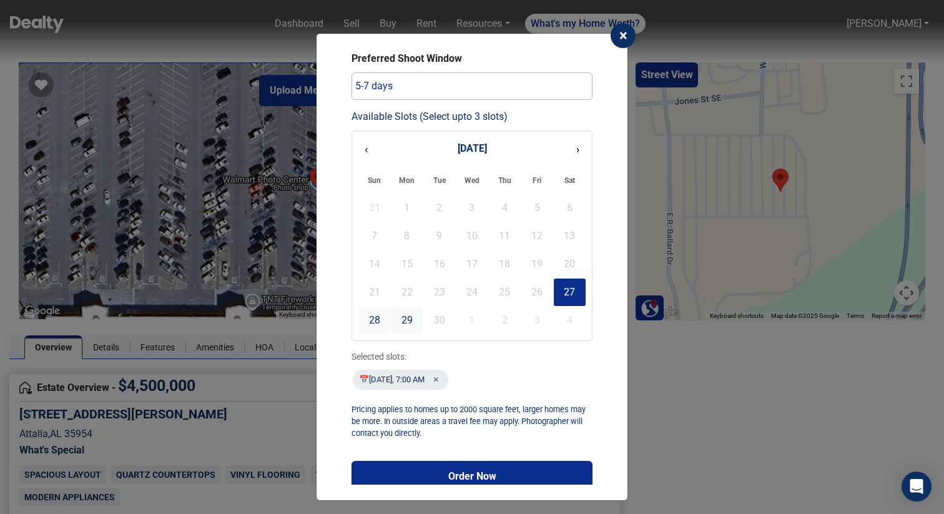
scroll to position [132, 0]
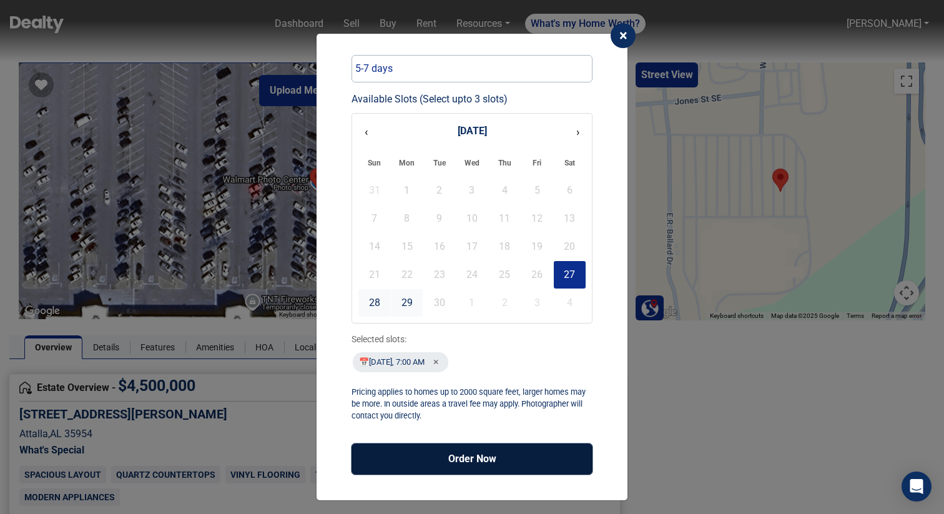
click at [469, 456] on button "Order Now" at bounding box center [471, 458] width 241 height 31
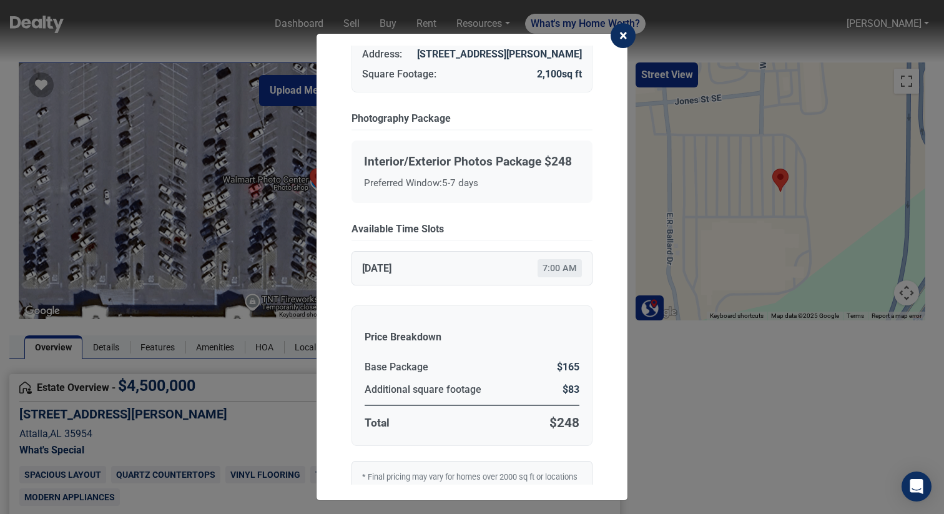
scroll to position [204, 0]
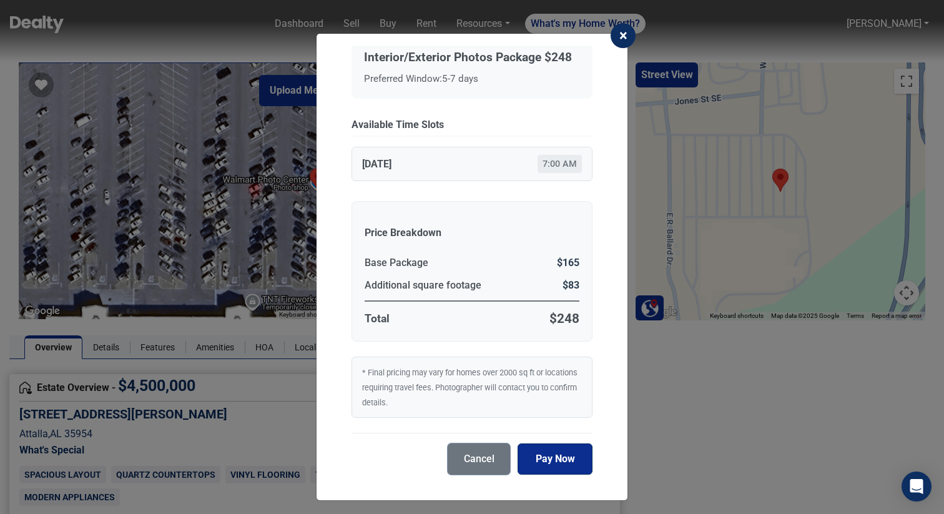
click at [481, 456] on button "Cancel" at bounding box center [479, 458] width 62 height 31
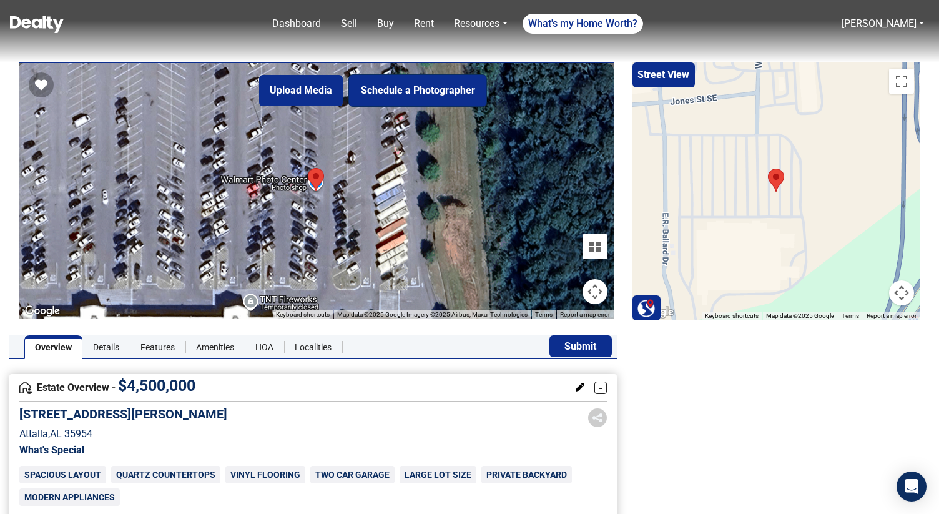
click at [460, 91] on button "Schedule a Photographer" at bounding box center [417, 90] width 137 height 31
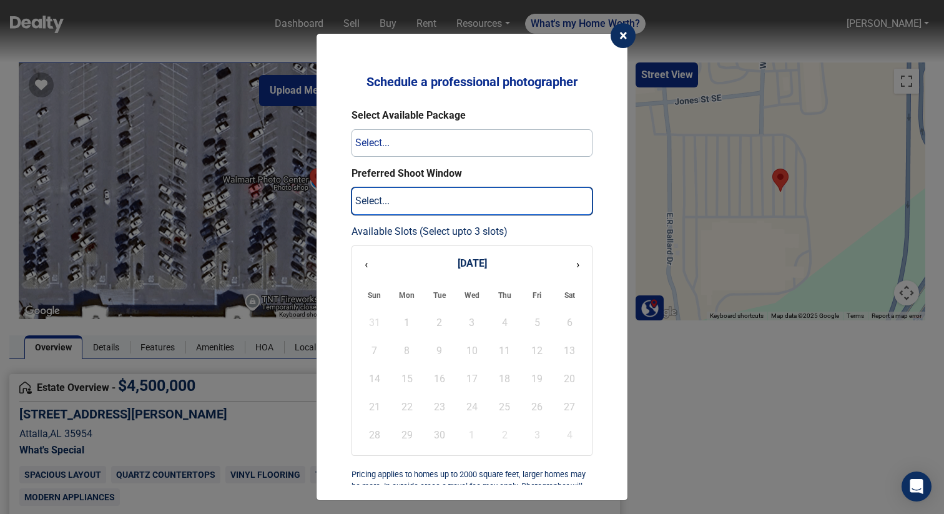
click at [466, 195] on select "Select... 1-3 days 3-5 days 5-7 days 7-10 days" at bounding box center [471, 200] width 241 height 27
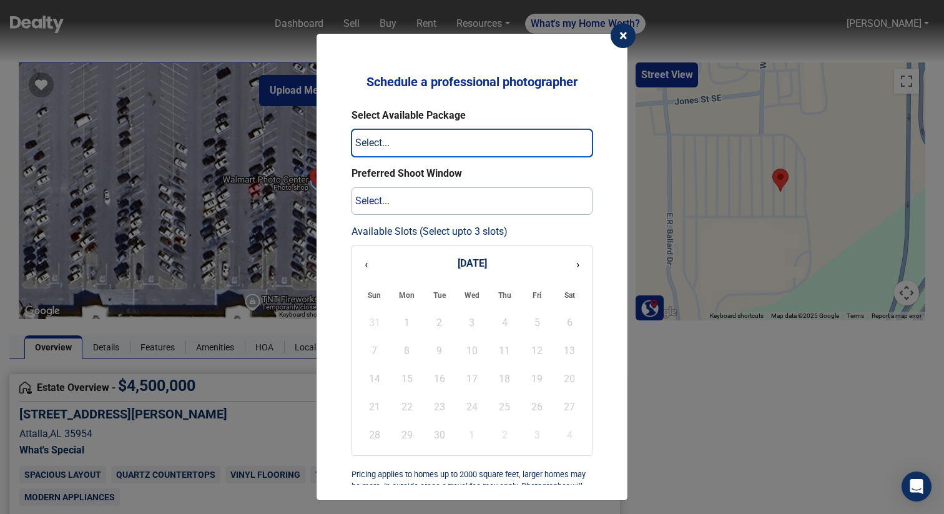
click at [465, 153] on select "Select... Interior/Exterior Photos Package $248 Interior/Exterior Photos + Aeri…" at bounding box center [471, 142] width 241 height 27
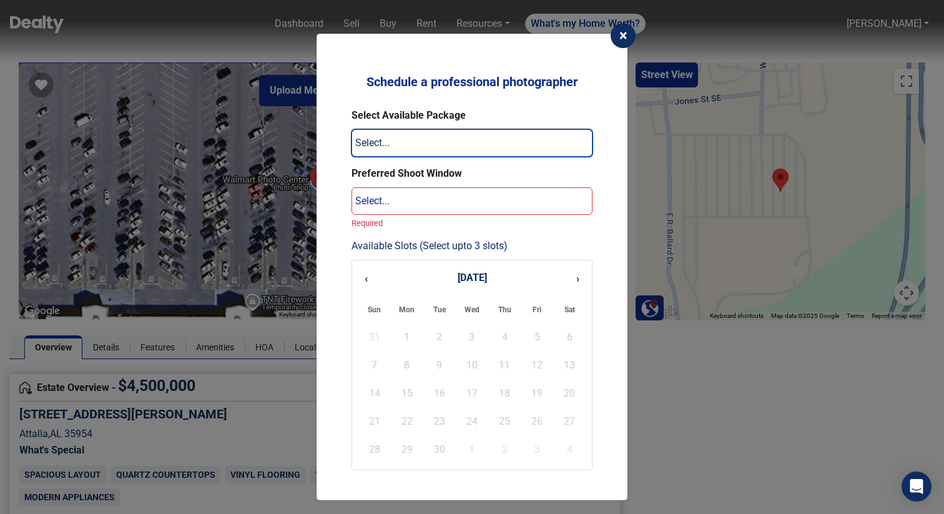
select select "photos_with_aerials"
click at [351, 129] on select "Select... Interior/Exterior Photos Package $248 Interior/Exterior Photos + Aeri…" at bounding box center [471, 142] width 241 height 27
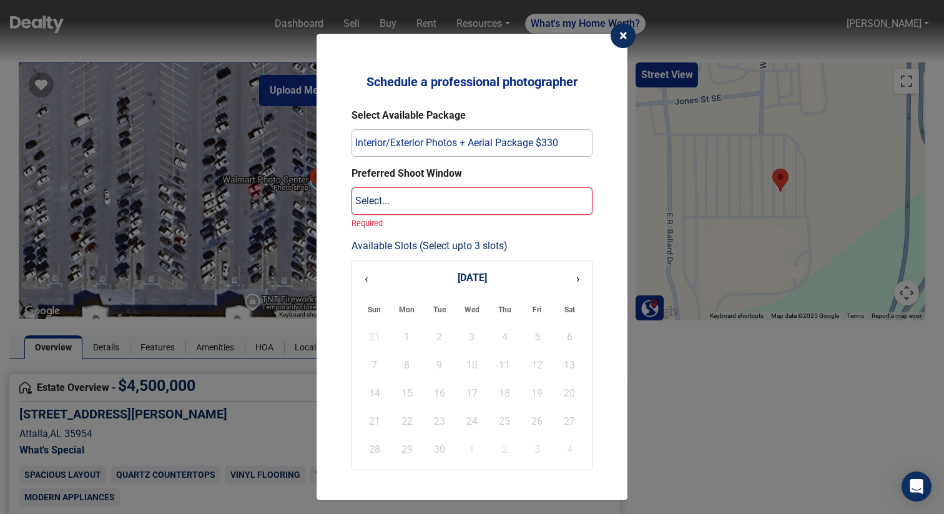
click at [441, 199] on select "Select... 1-3 days 3-5 days 5-7 days 7-10 days" at bounding box center [471, 200] width 241 height 27
select select "3-5 days"
click at [351, 187] on select "Select... 1-3 days 3-5 days 5-7 days 7-10 days" at bounding box center [471, 200] width 241 height 27
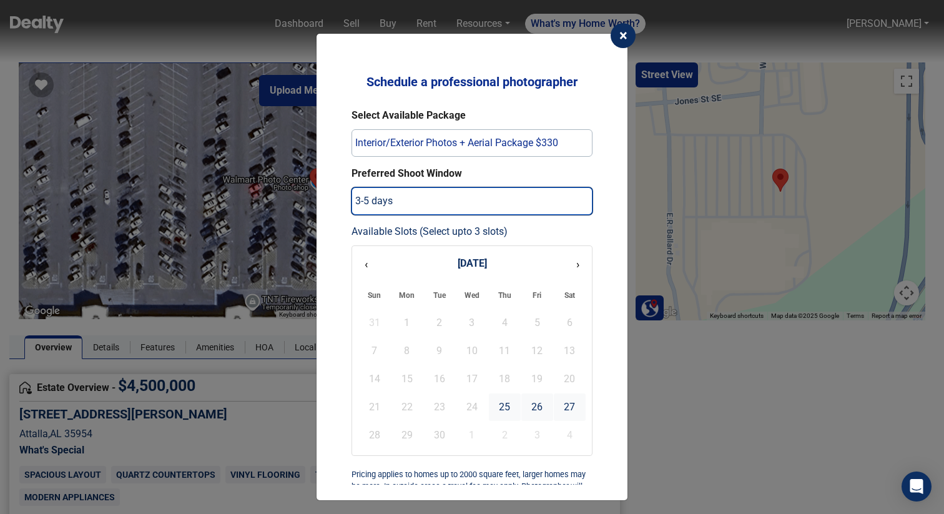
scroll to position [82, 0]
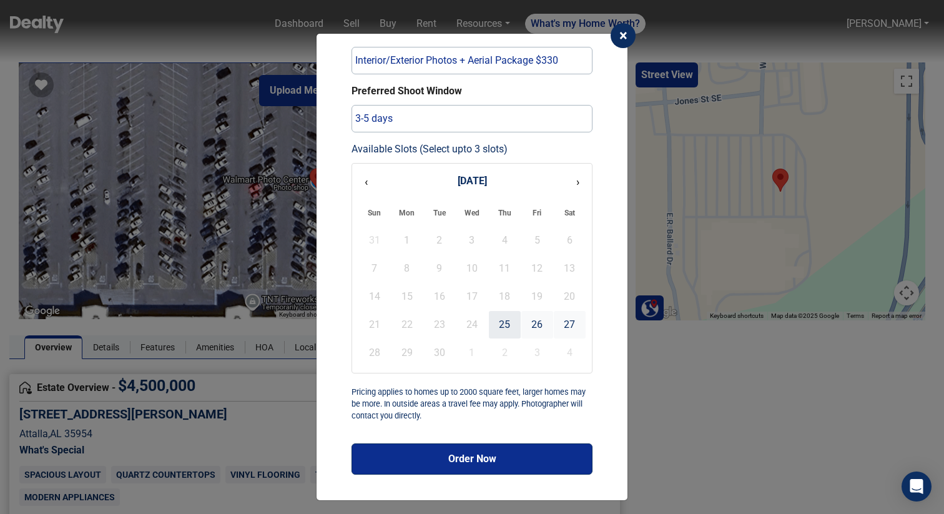
click at [516, 326] on div "25" at bounding box center [505, 324] width 32 height 27
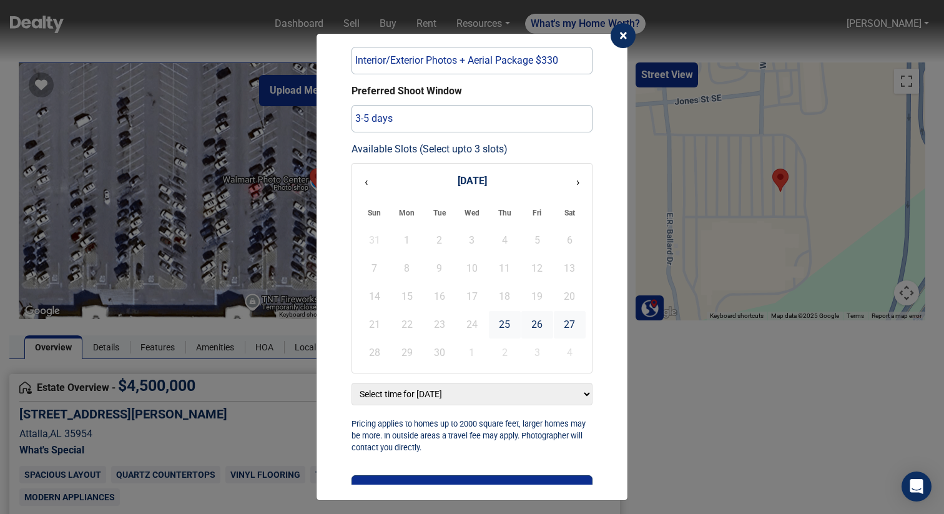
click at [491, 403] on select "Select time for [DATE] 6:00 AM 7:00 AM 8:00 AM 9:00 AM 10:00 AM 11:00 AM 12:00 …" at bounding box center [471, 394] width 241 height 22
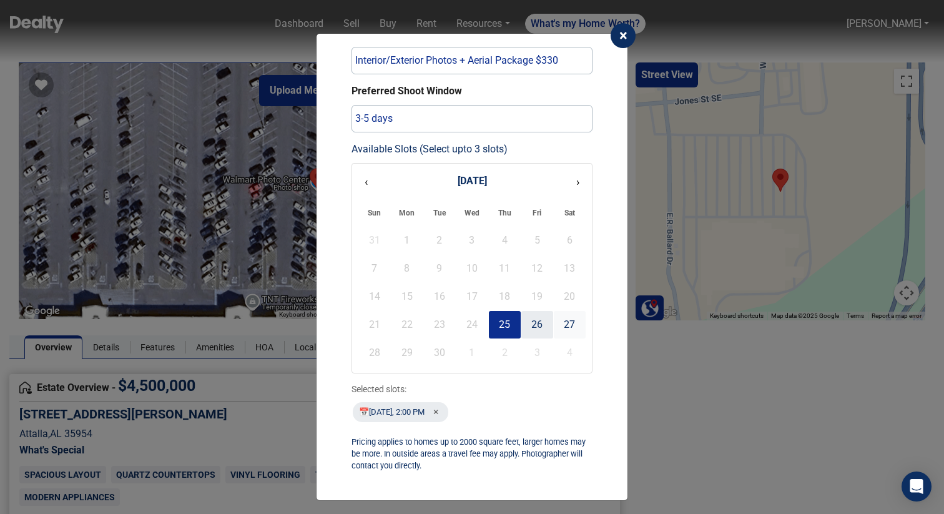
click at [534, 328] on div "26" at bounding box center [537, 324] width 32 height 27
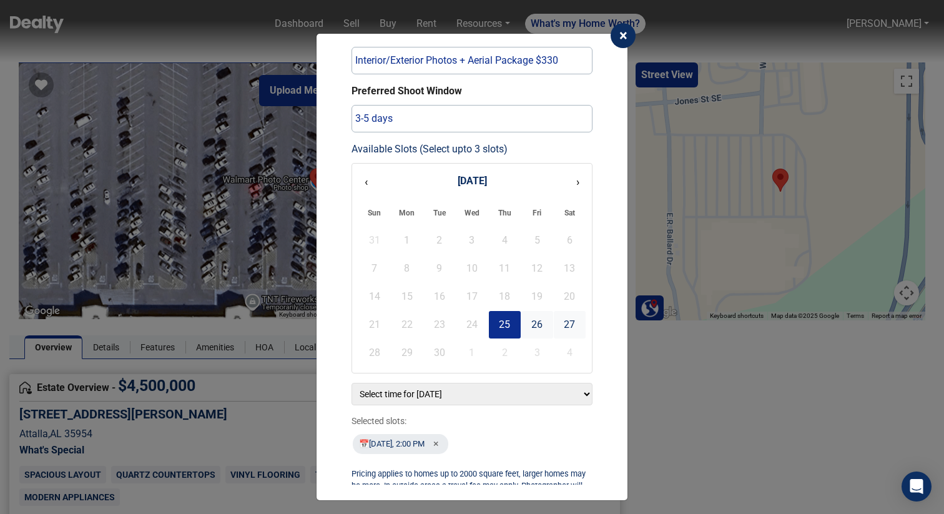
click at [479, 383] on select "Select time for [DATE] 6:00 AM 7:00 AM 8:00 AM 9:00 AM 10:00 AM 11:00 AM 12:00 …" at bounding box center [471, 394] width 241 height 22
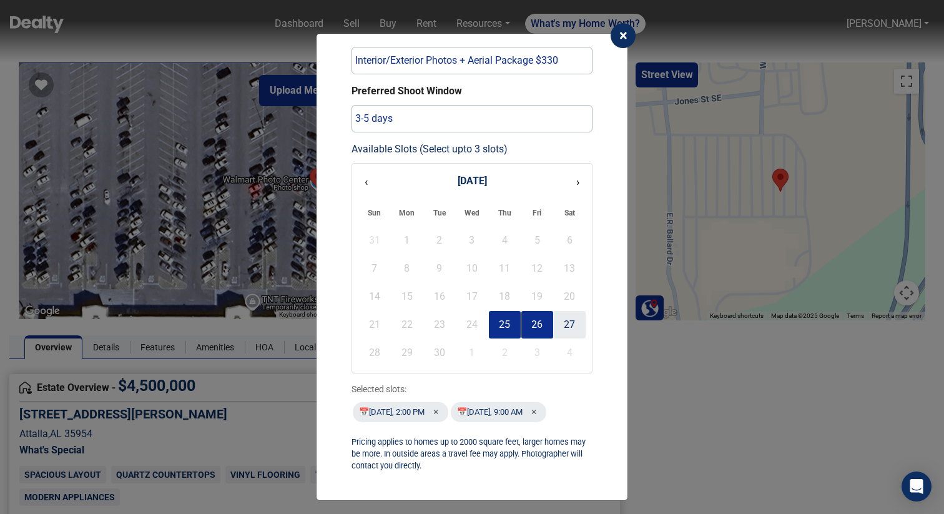
click at [574, 312] on div "27" at bounding box center [570, 324] width 32 height 27
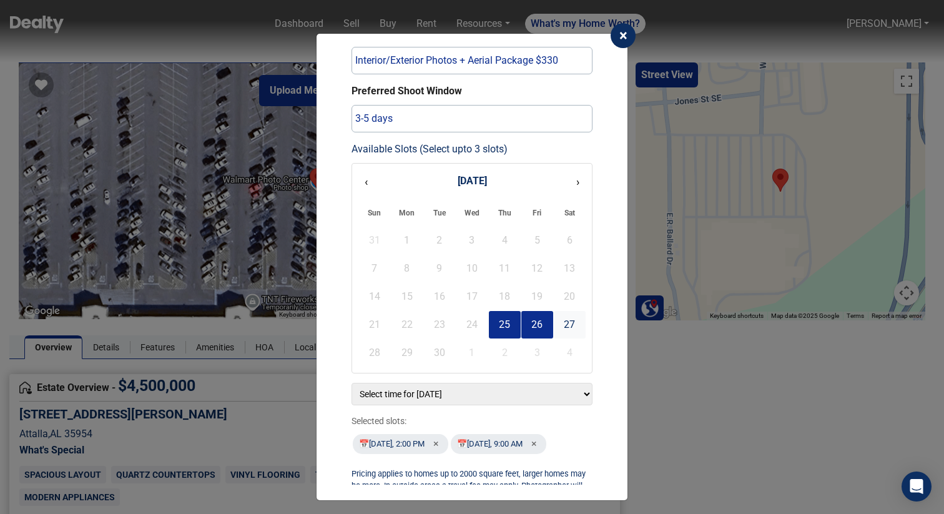
click at [512, 383] on select "Select time for [DATE] 6:00 AM 7:00 AM 8:00 AM 9:00 AM 10:00 AM 11:00 AM 12:00 …" at bounding box center [471, 394] width 241 height 22
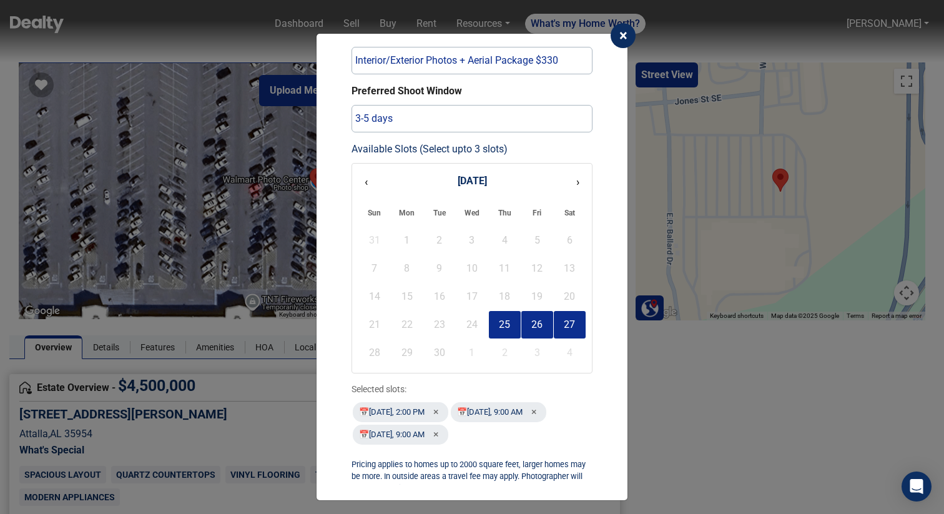
scroll to position [155, 0]
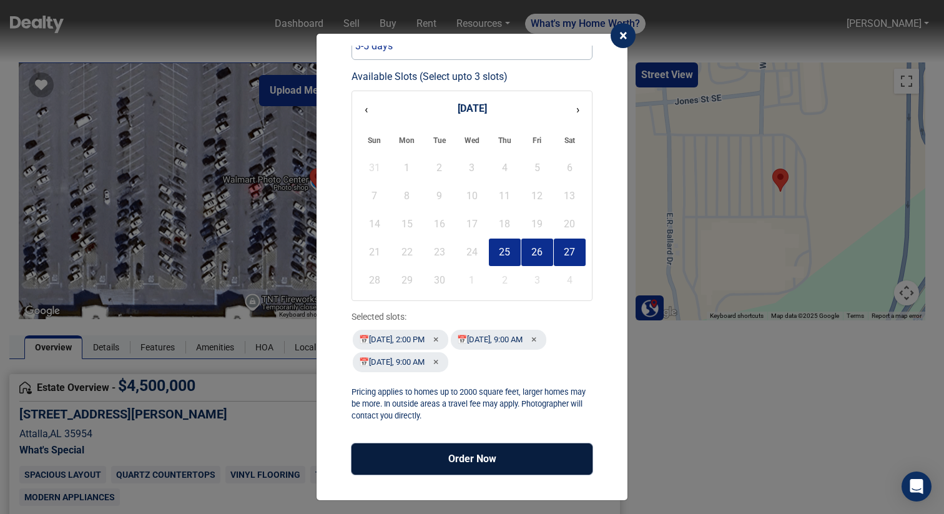
click at [488, 464] on button "Order Now" at bounding box center [471, 458] width 241 height 31
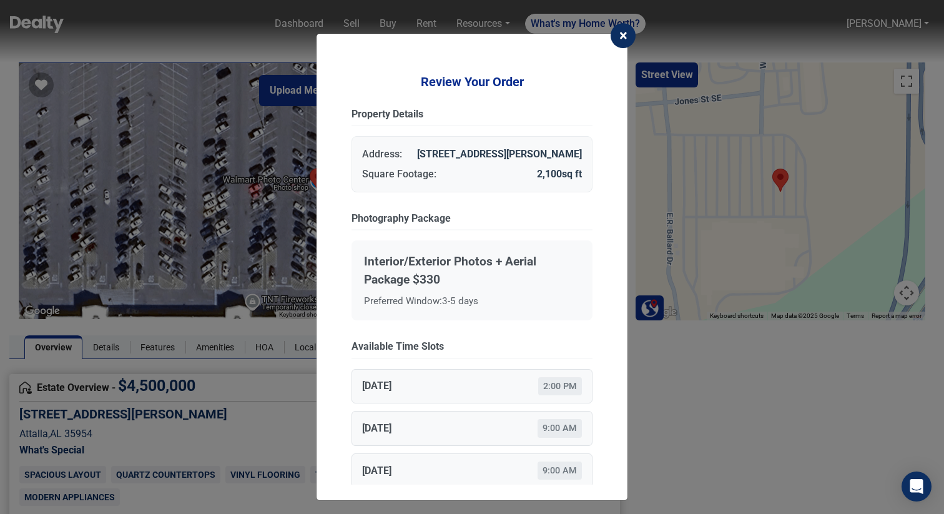
scroll to position [307, 0]
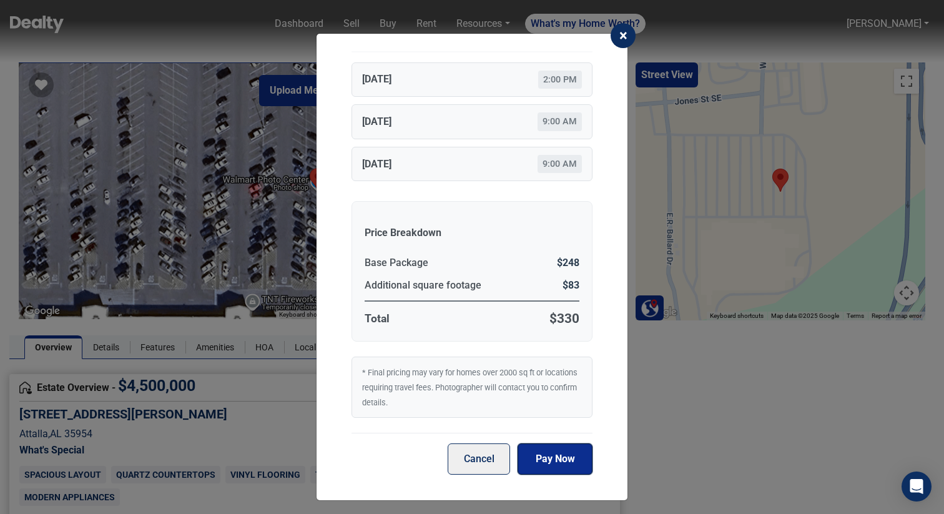
click at [544, 461] on button "Pay Now" at bounding box center [555, 458] width 75 height 31
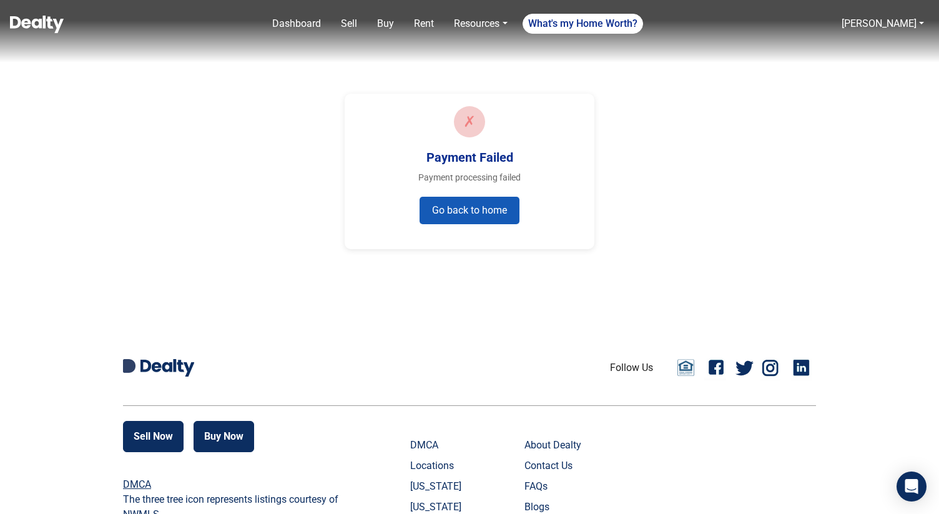
click at [452, 210] on button "Go back to home" at bounding box center [469, 210] width 100 height 27
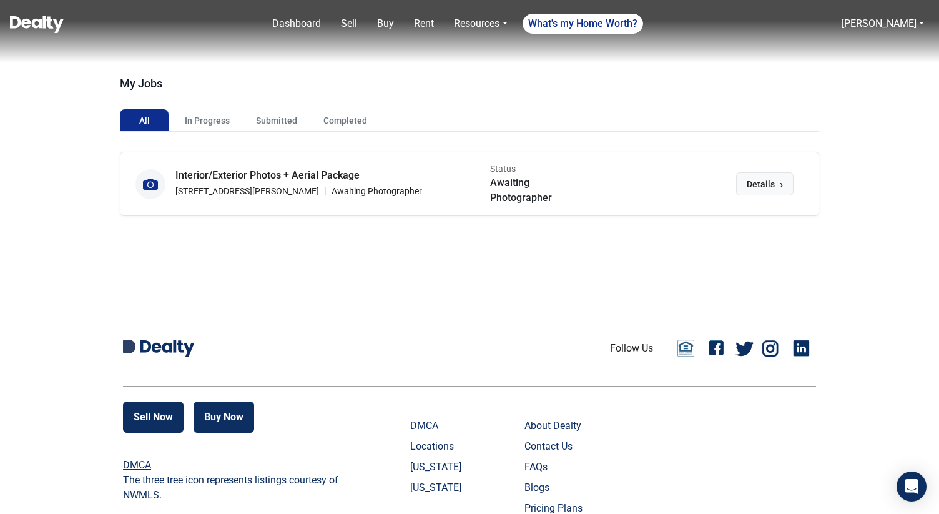
click at [768, 184] on span "Details" at bounding box center [761, 184] width 28 height 13
click at [755, 184] on span "Details" at bounding box center [761, 184] width 28 height 13
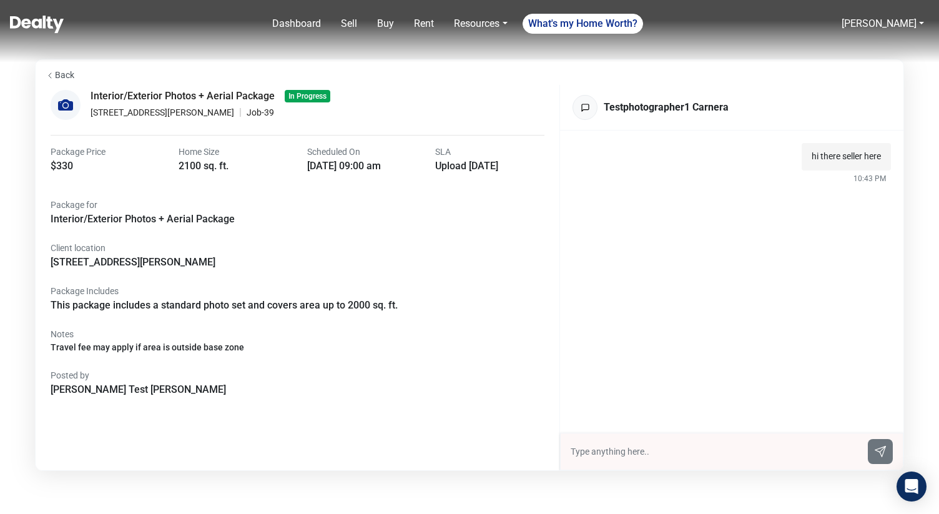
click at [67, 78] on button "Back" at bounding box center [60, 72] width 48 height 26
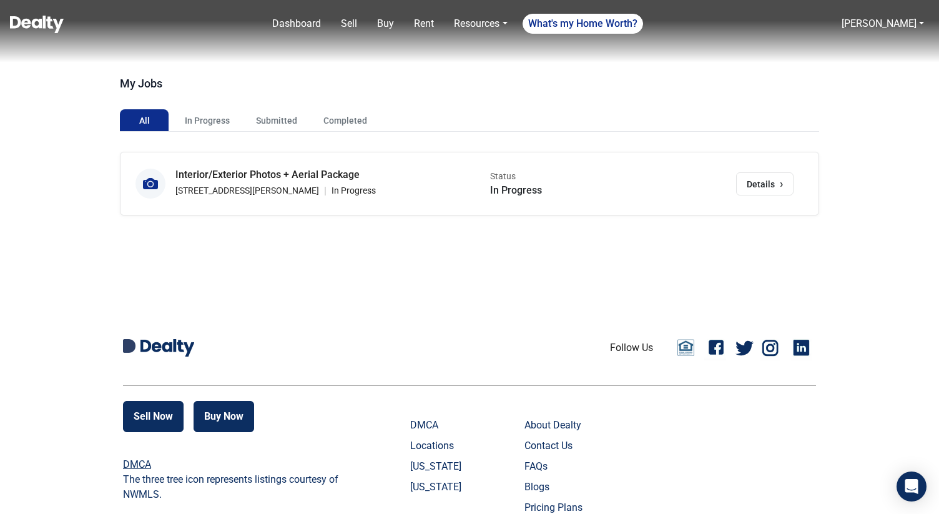
click at [331, 189] on p "In Progress" at bounding box center [353, 190] width 44 height 13
click at [203, 126] on button "In Progress" at bounding box center [207, 120] width 65 height 22
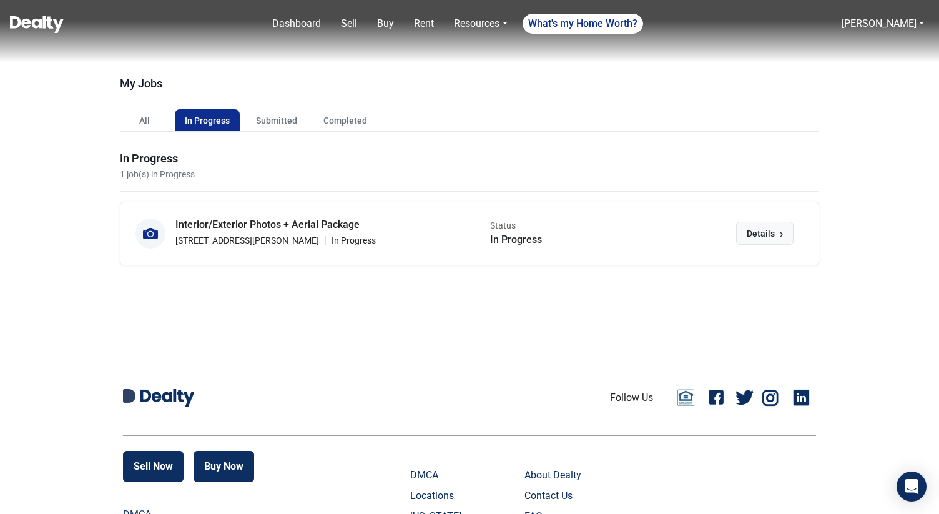
click at [750, 234] on span "Details" at bounding box center [761, 233] width 28 height 13
